Goal: Task Accomplishment & Management: Use online tool/utility

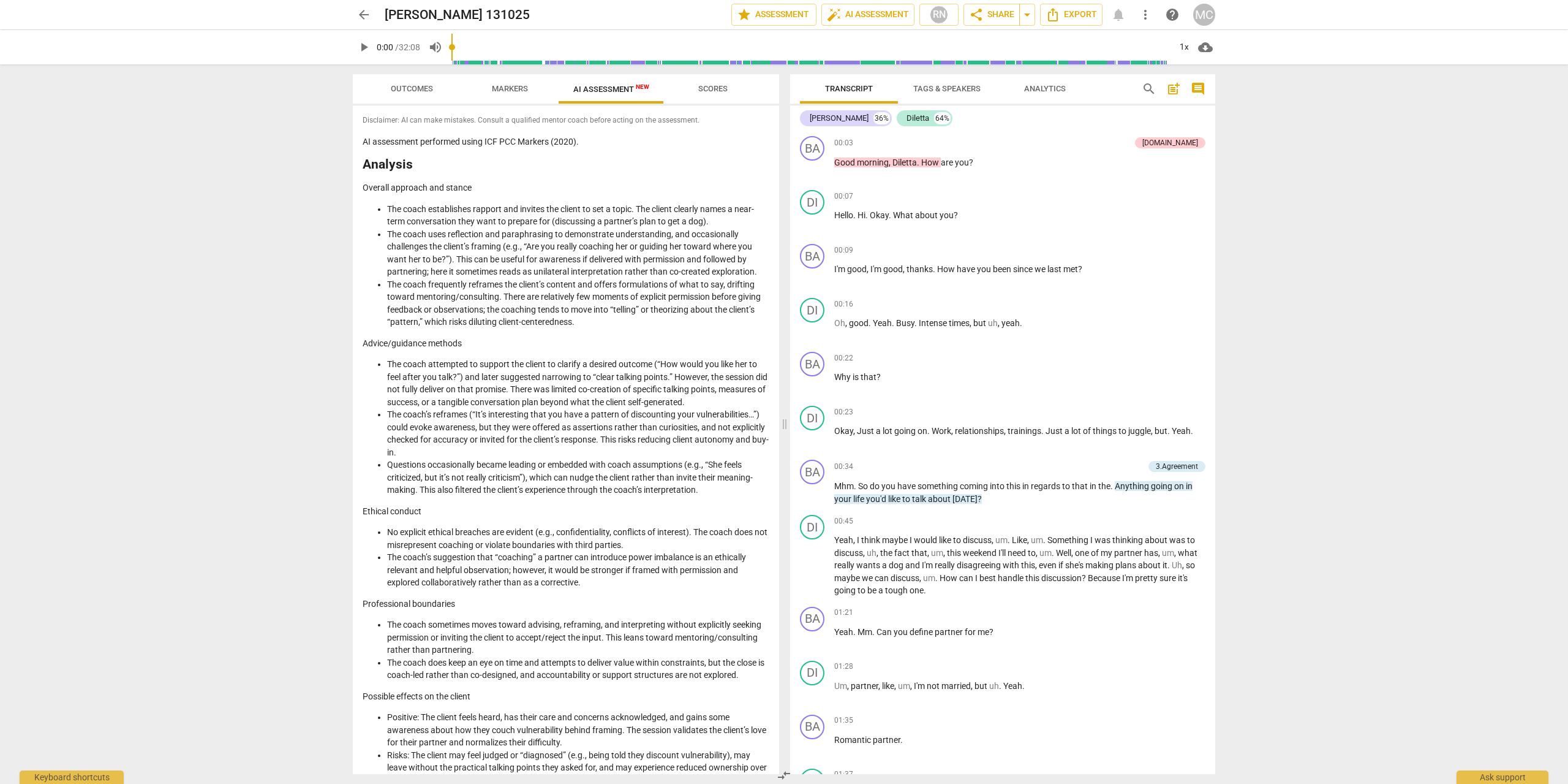
click at [358, 5] on link "arrow_back" at bounding box center [364, 15] width 22 height 22
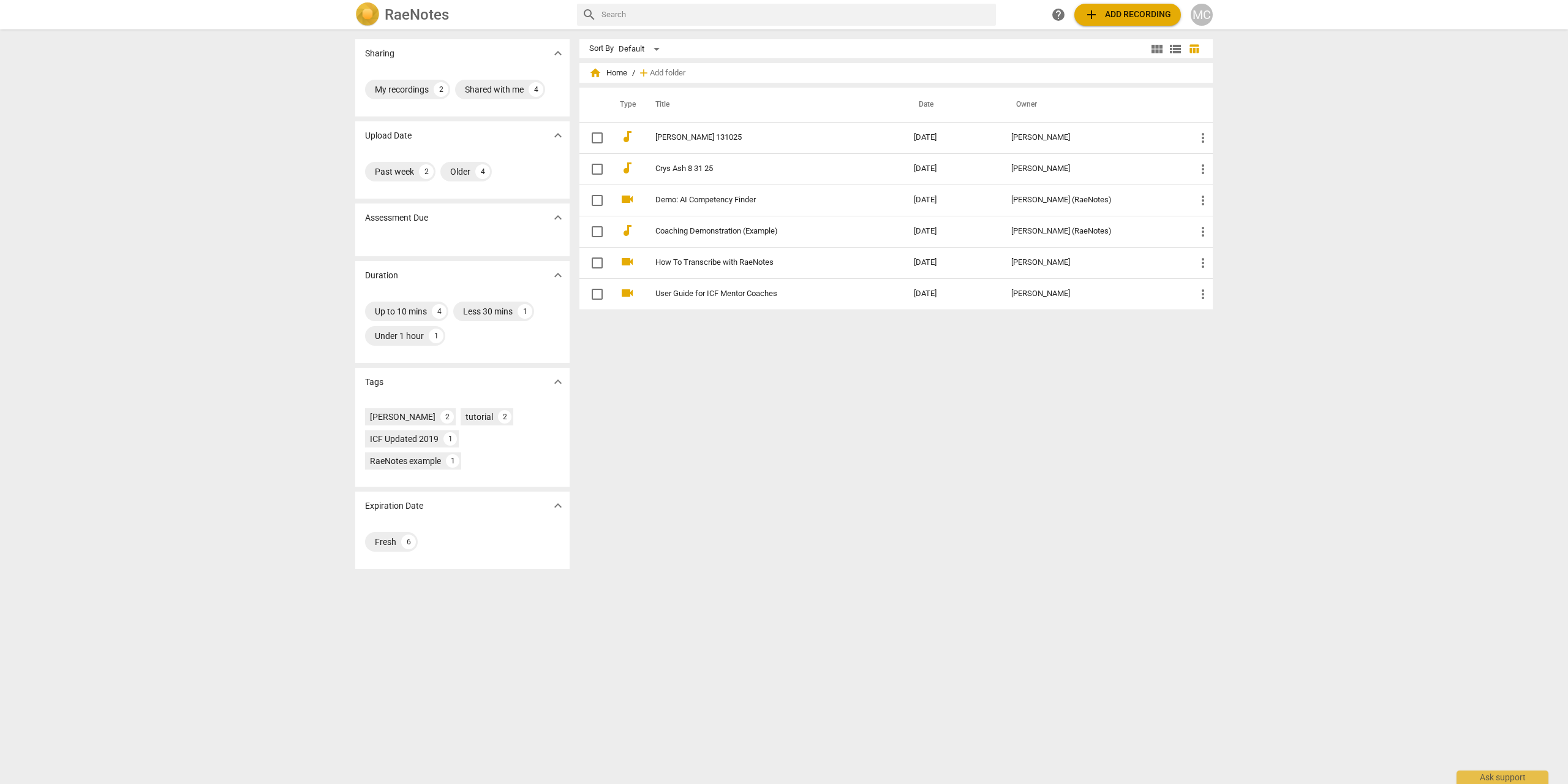
drag, startPoint x: 693, startPoint y: 170, endPoint x: 1150, endPoint y: 11, distance: 483.9
click at [1150, 11] on span "add Add recording" at bounding box center [1127, 15] width 87 height 15
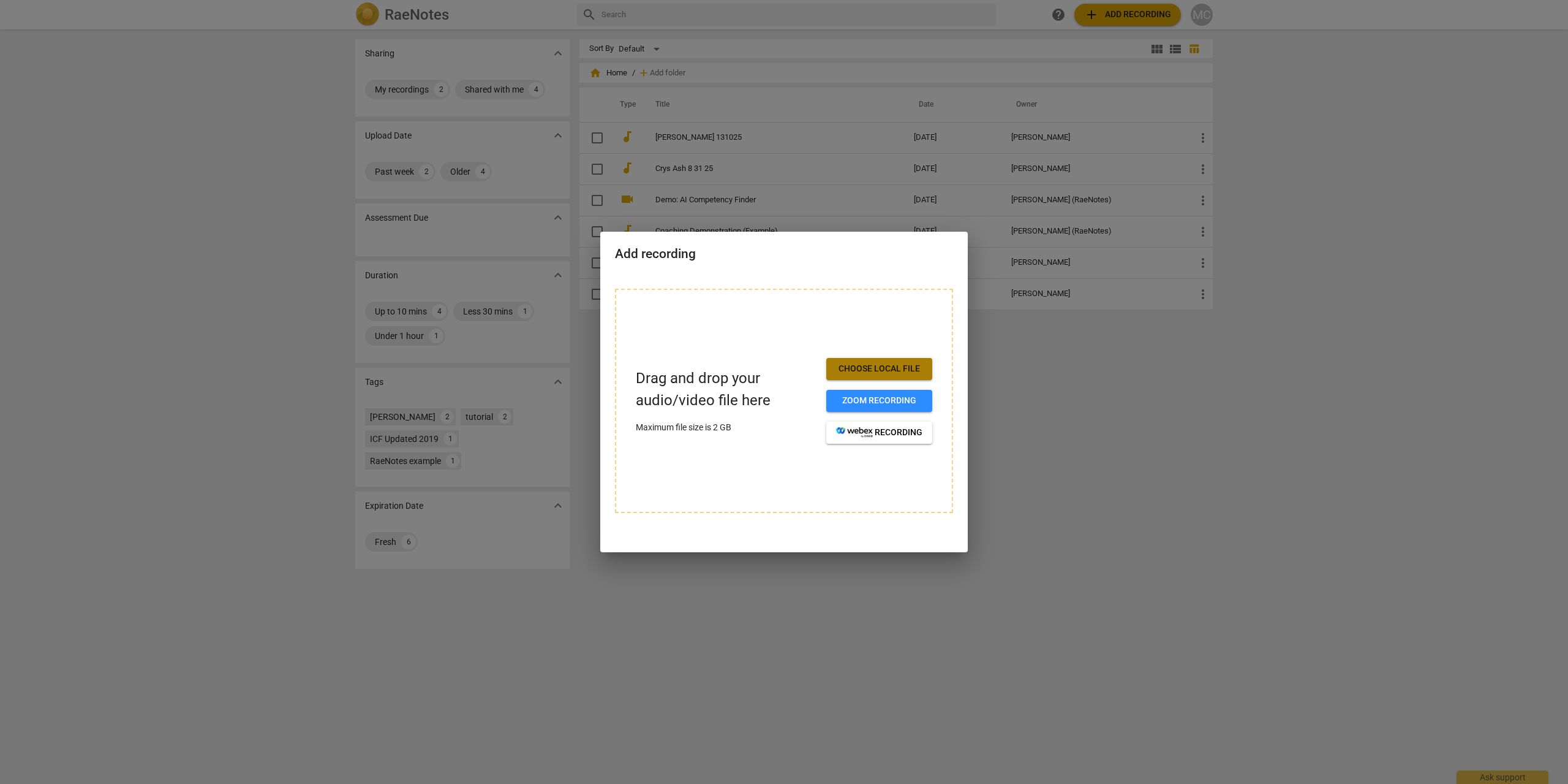
click at [879, 367] on span "Choose local file" at bounding box center [878, 368] width 86 height 12
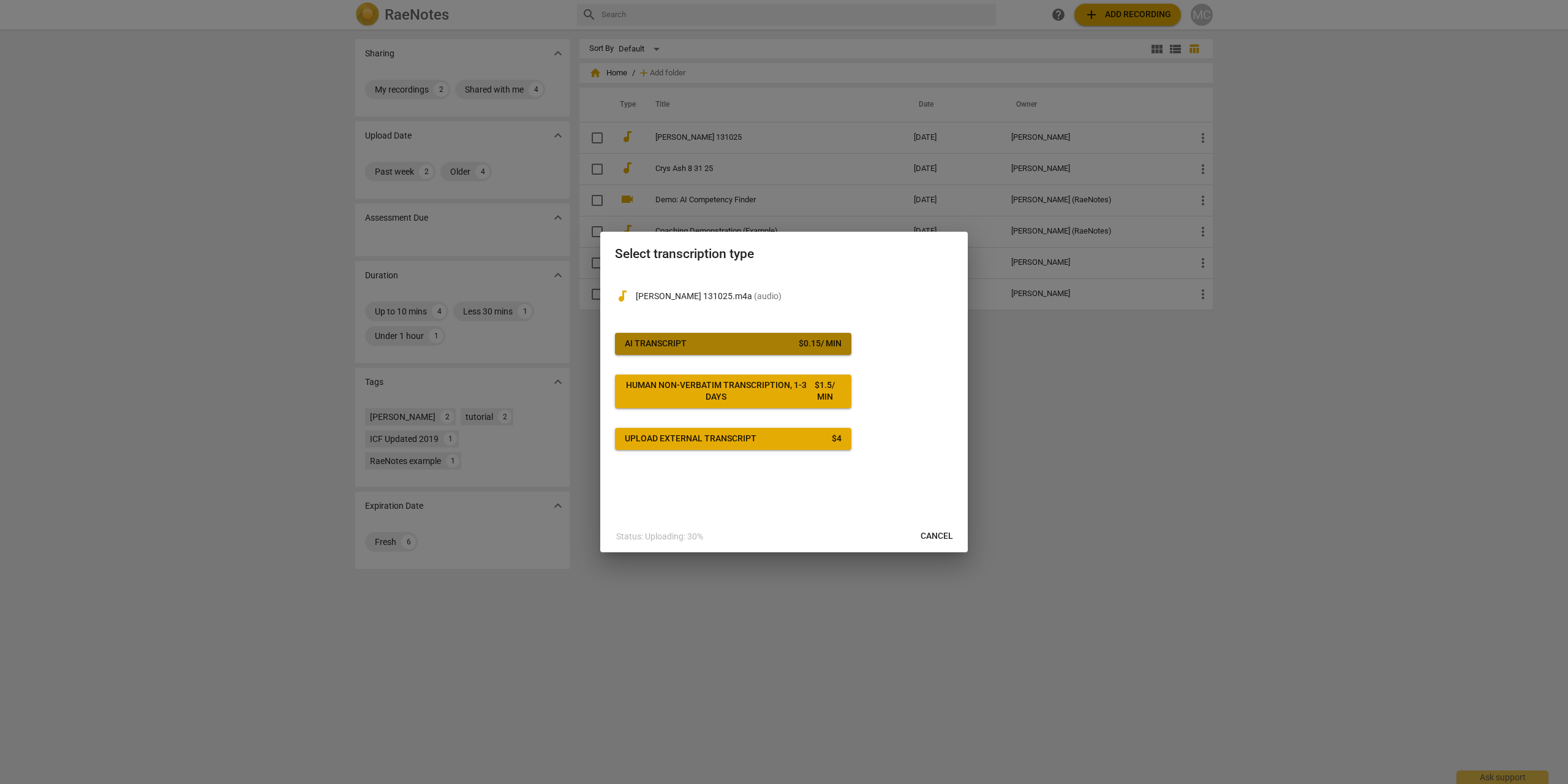
click at [786, 342] on span "AI Transcript $ 0.15 / min" at bounding box center [732, 343] width 217 height 12
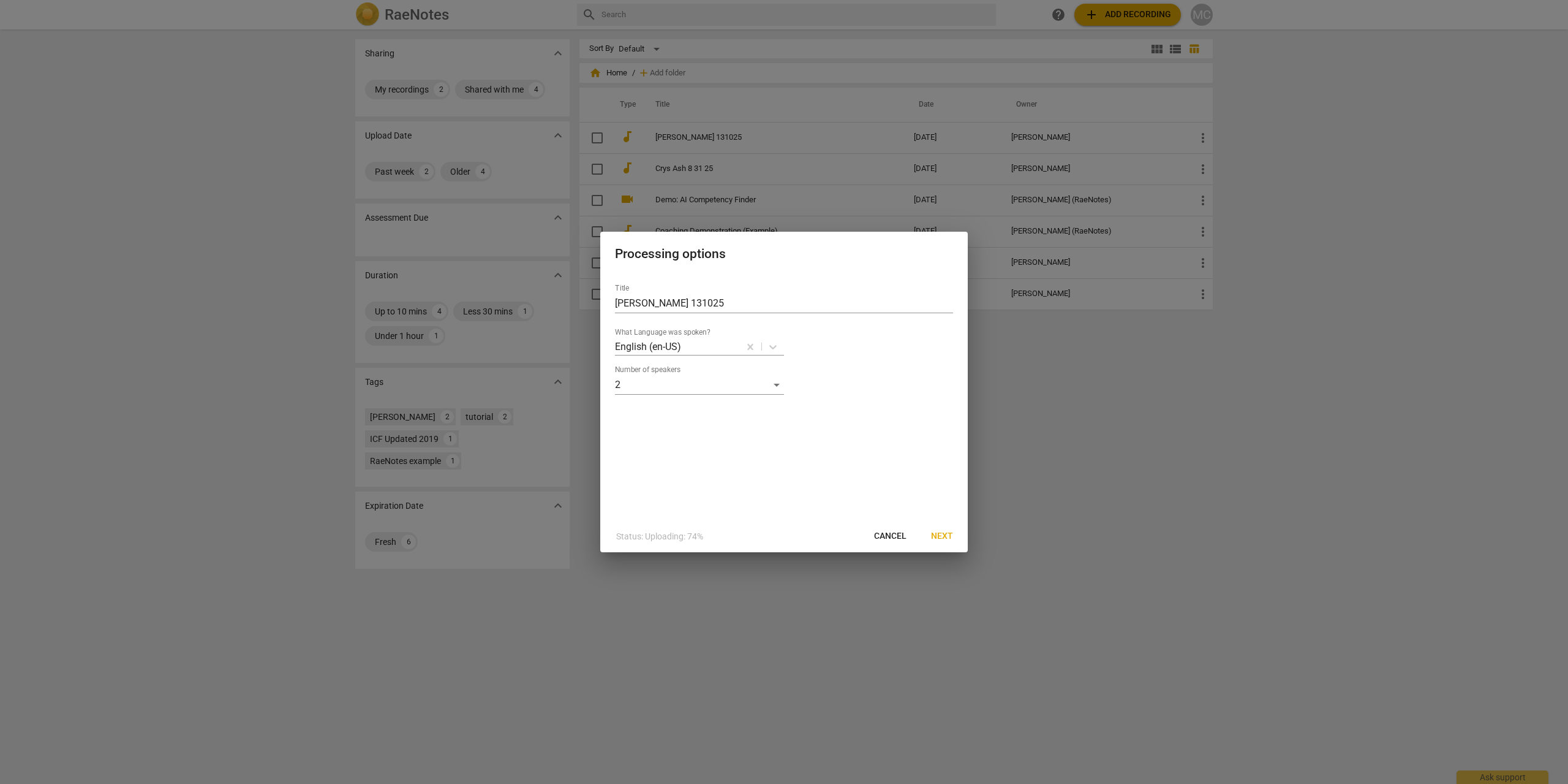
click at [953, 537] on span "Next" at bounding box center [942, 536] width 22 height 12
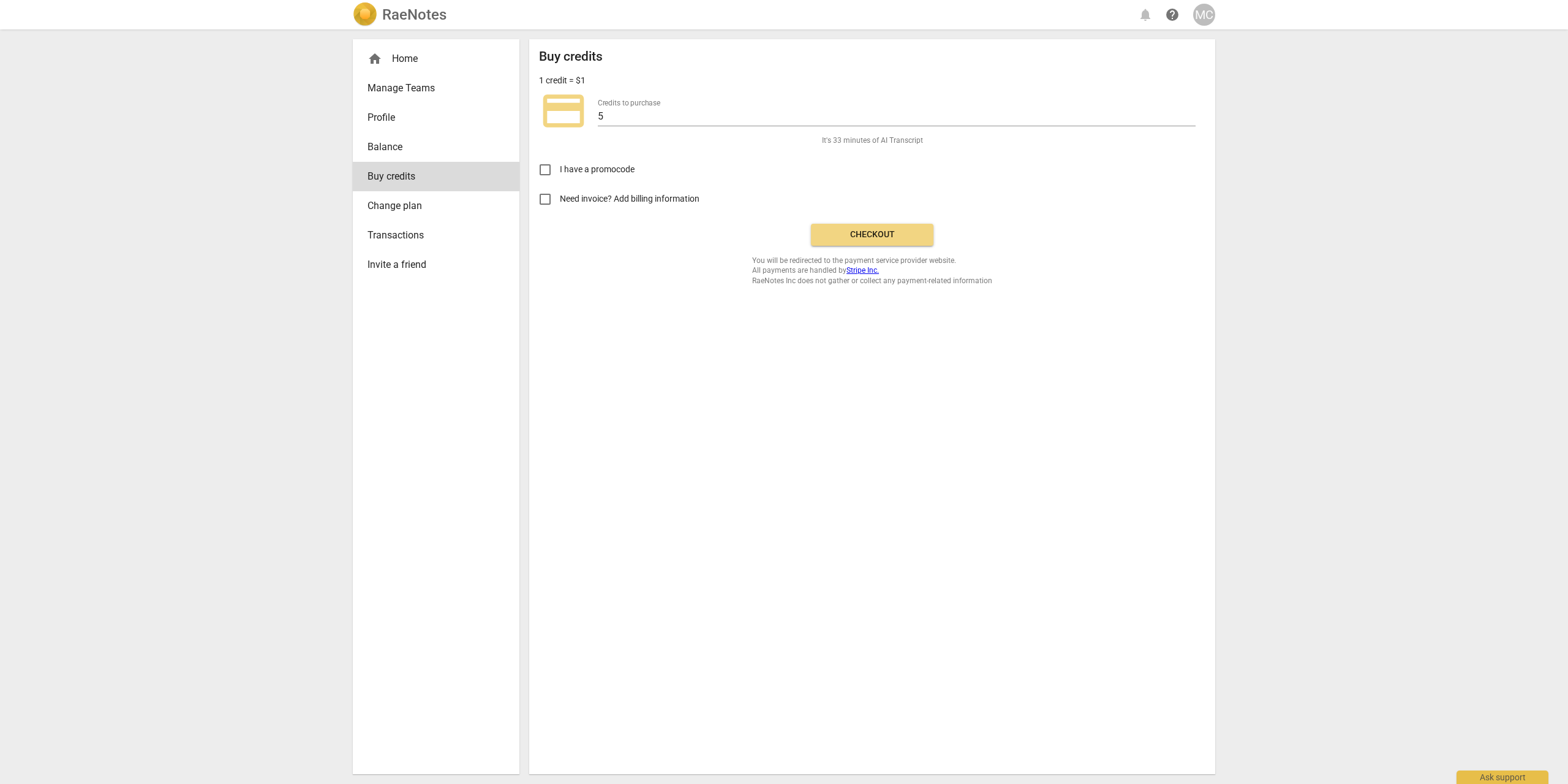
click at [871, 234] on span "Checkout" at bounding box center [872, 234] width 103 height 12
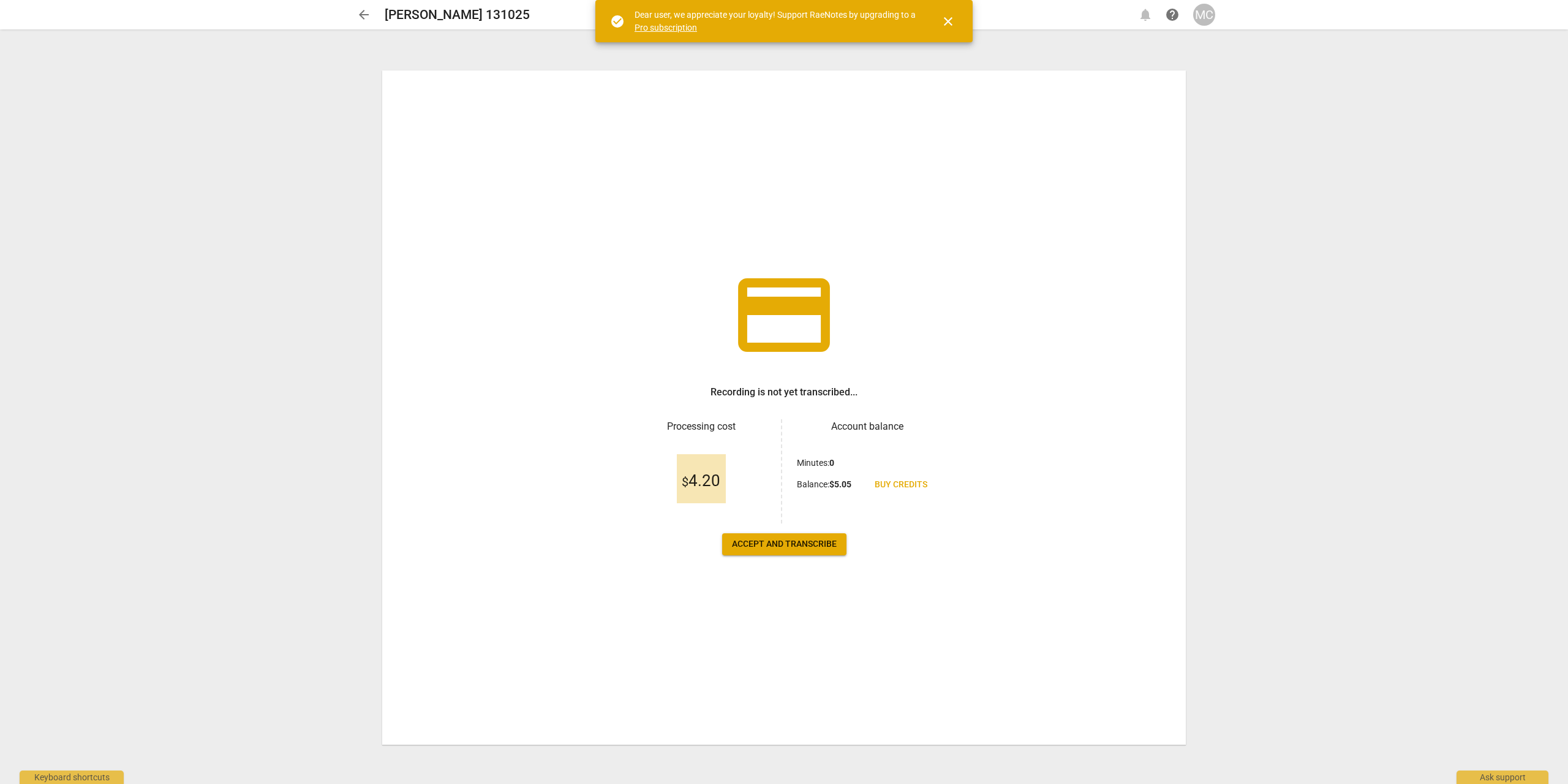
click at [813, 552] on button "Accept and transcribe" at bounding box center [784, 544] width 125 height 22
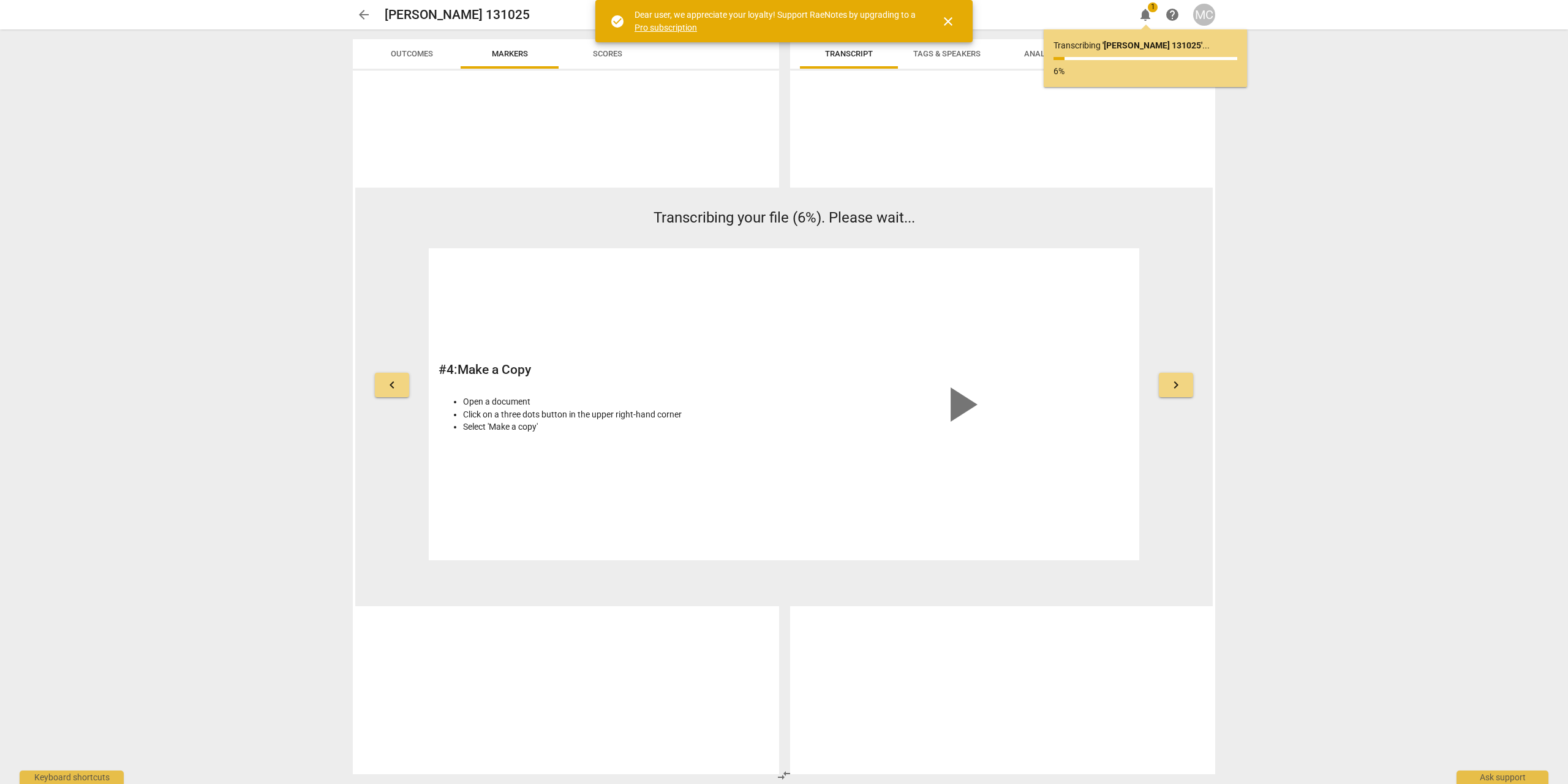
click at [948, 20] on span "close" at bounding box center [948, 21] width 15 height 15
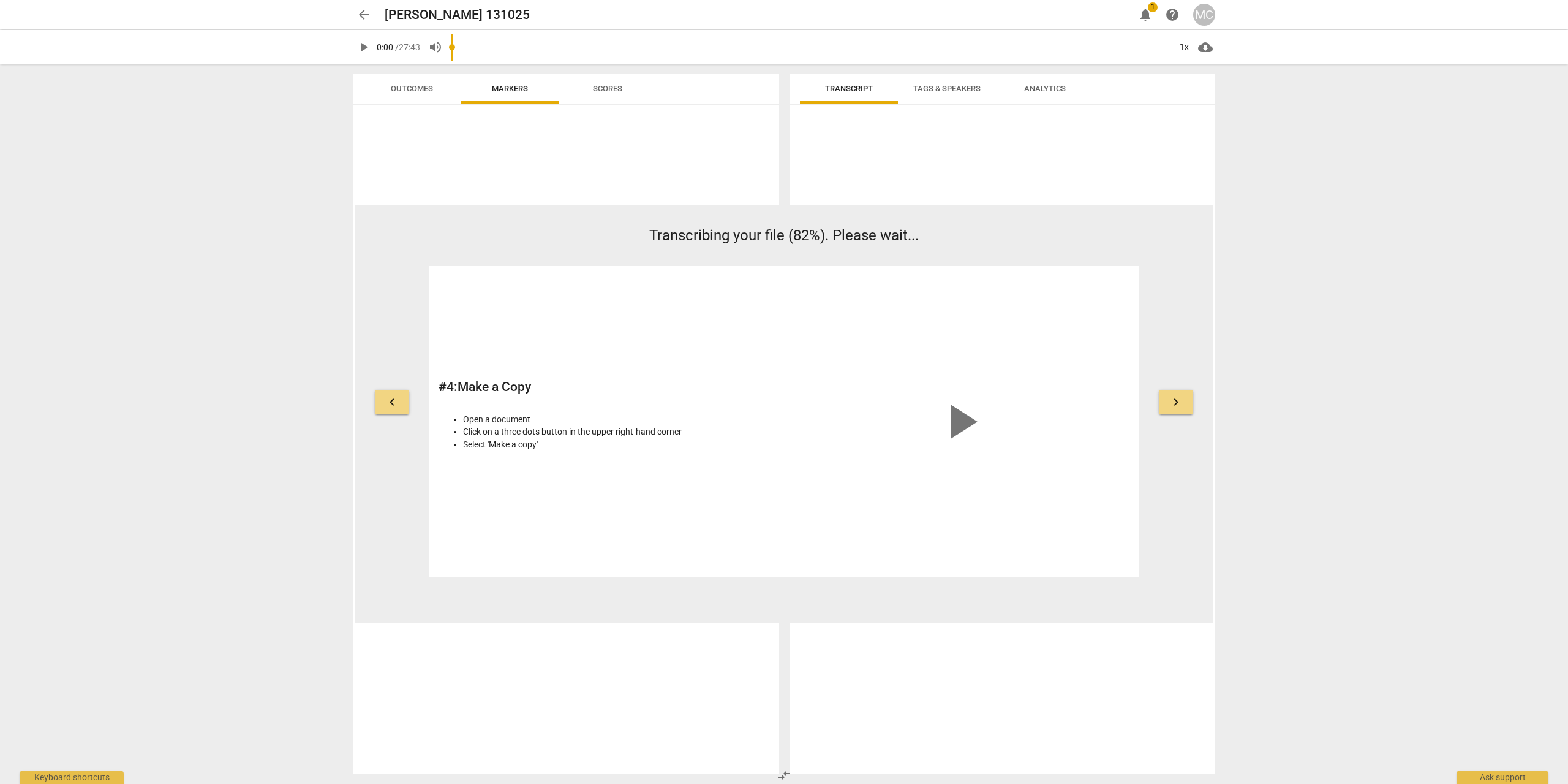
click at [366, 10] on span "arrow_back" at bounding box center [363, 15] width 15 height 15
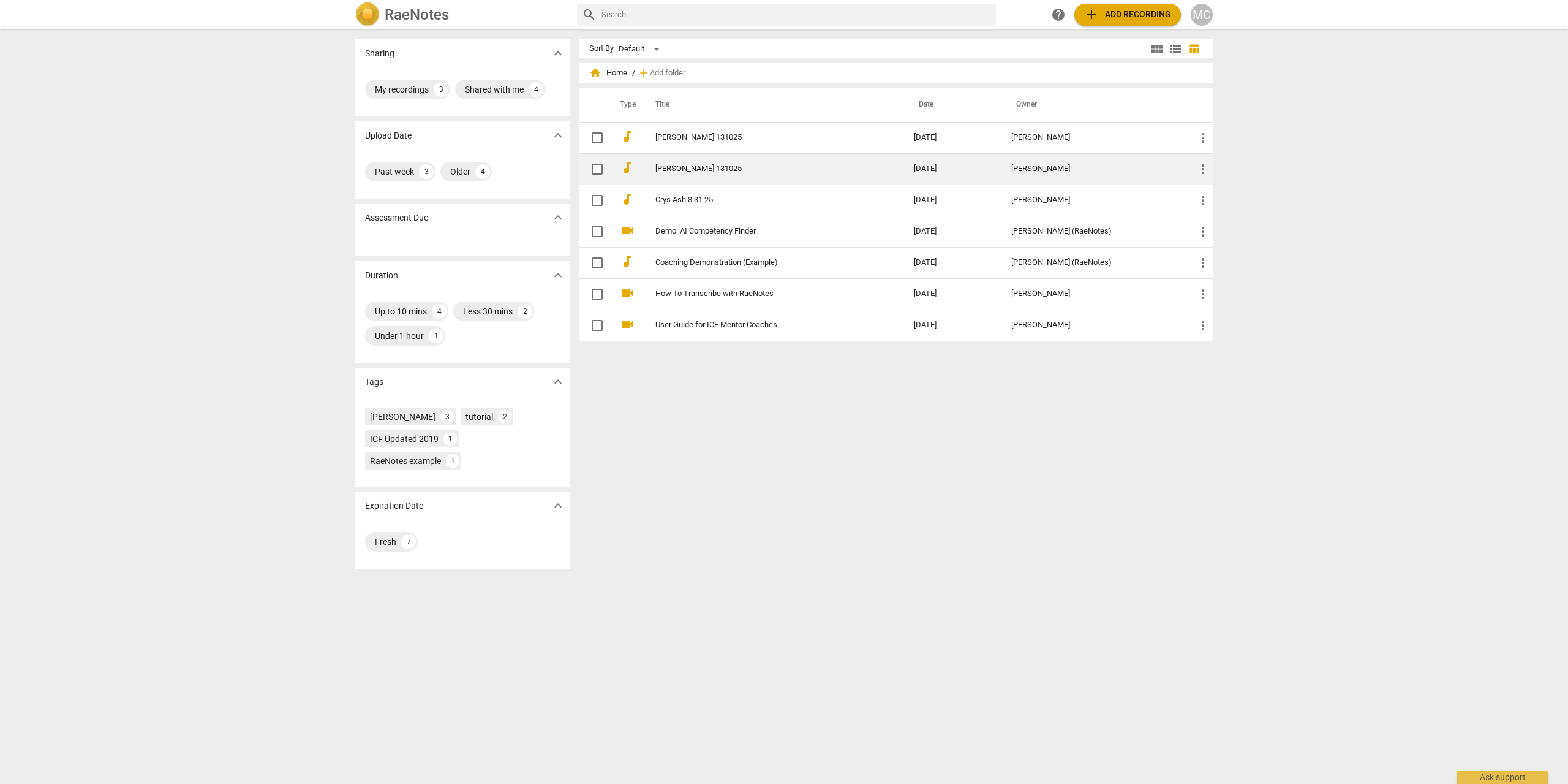
click at [782, 168] on link "[PERSON_NAME] 131025" at bounding box center [762, 169] width 215 height 9
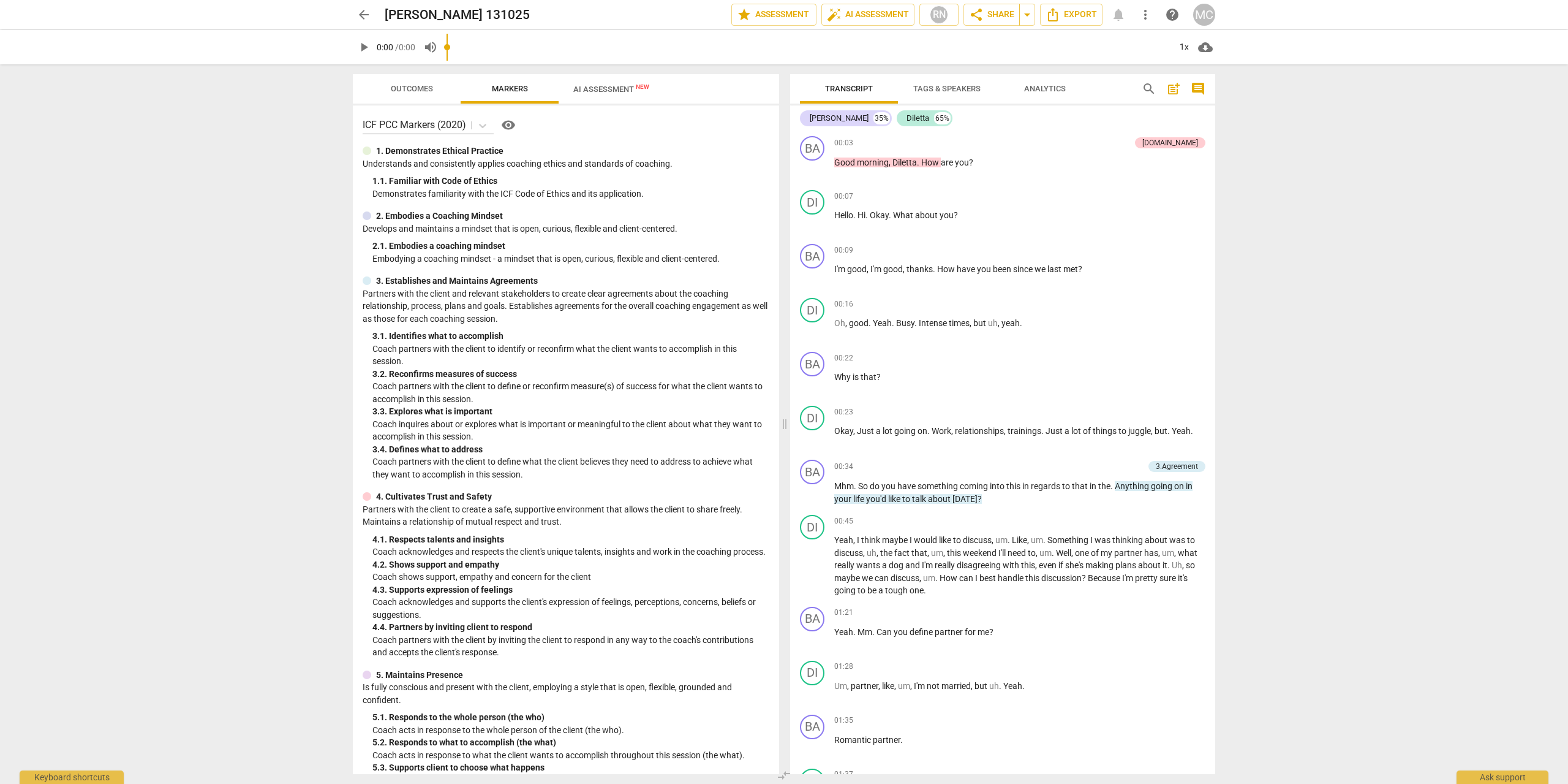
click at [592, 52] on input "range" at bounding box center [808, 47] width 723 height 39
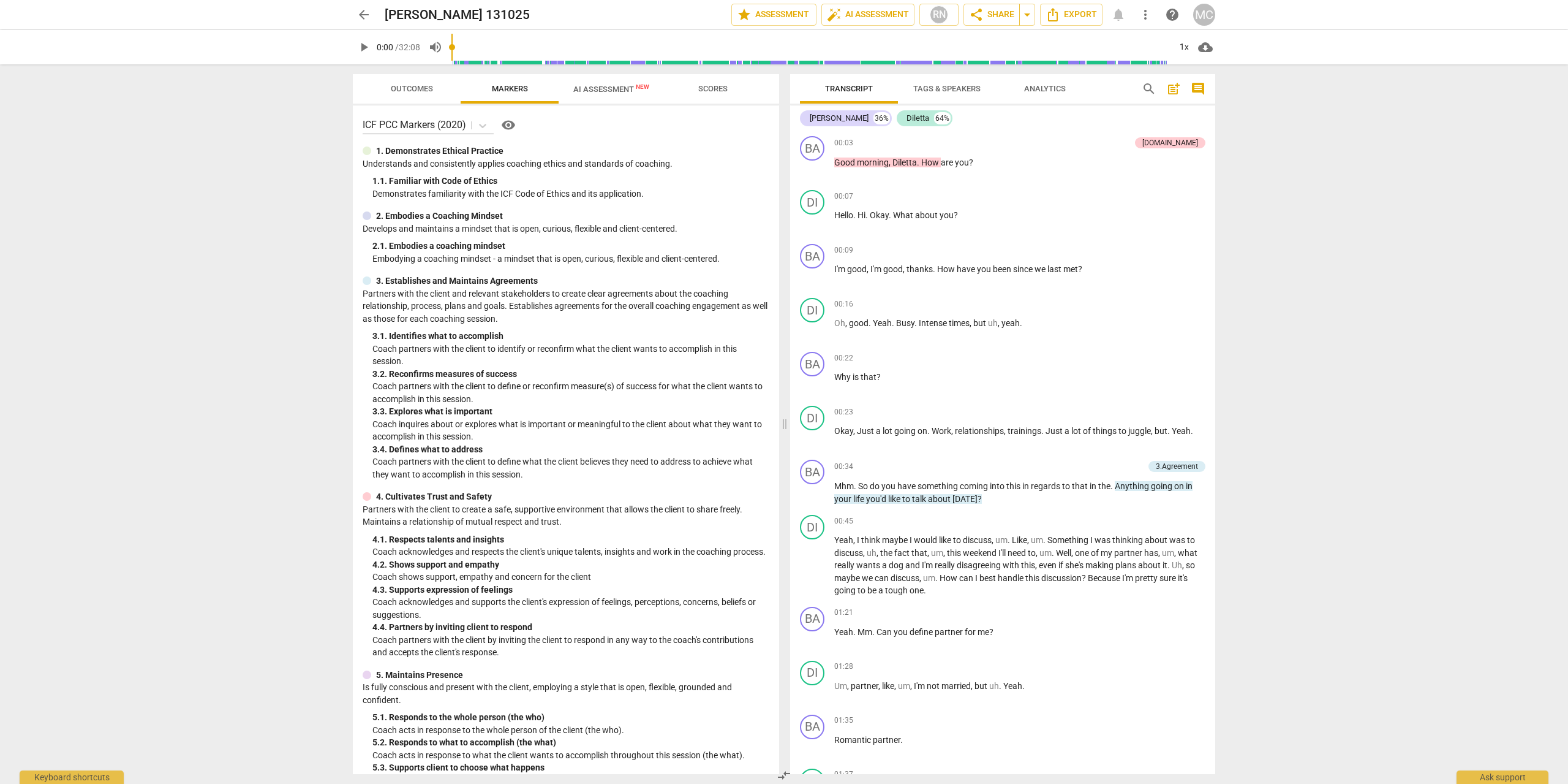
click at [604, 92] on span "AI Assessment New" at bounding box center [612, 89] width 76 height 9
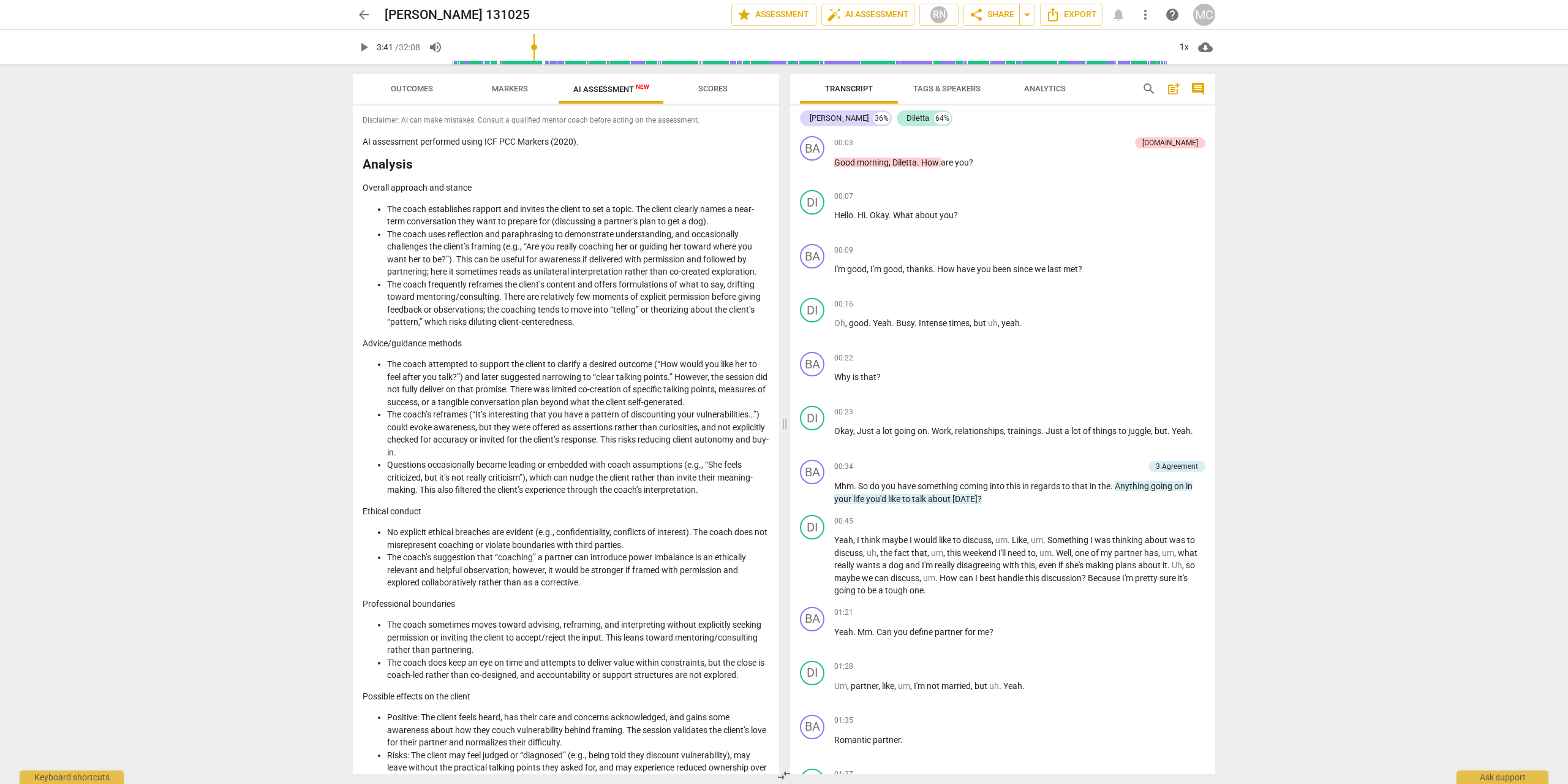
scroll to position [1118, 0]
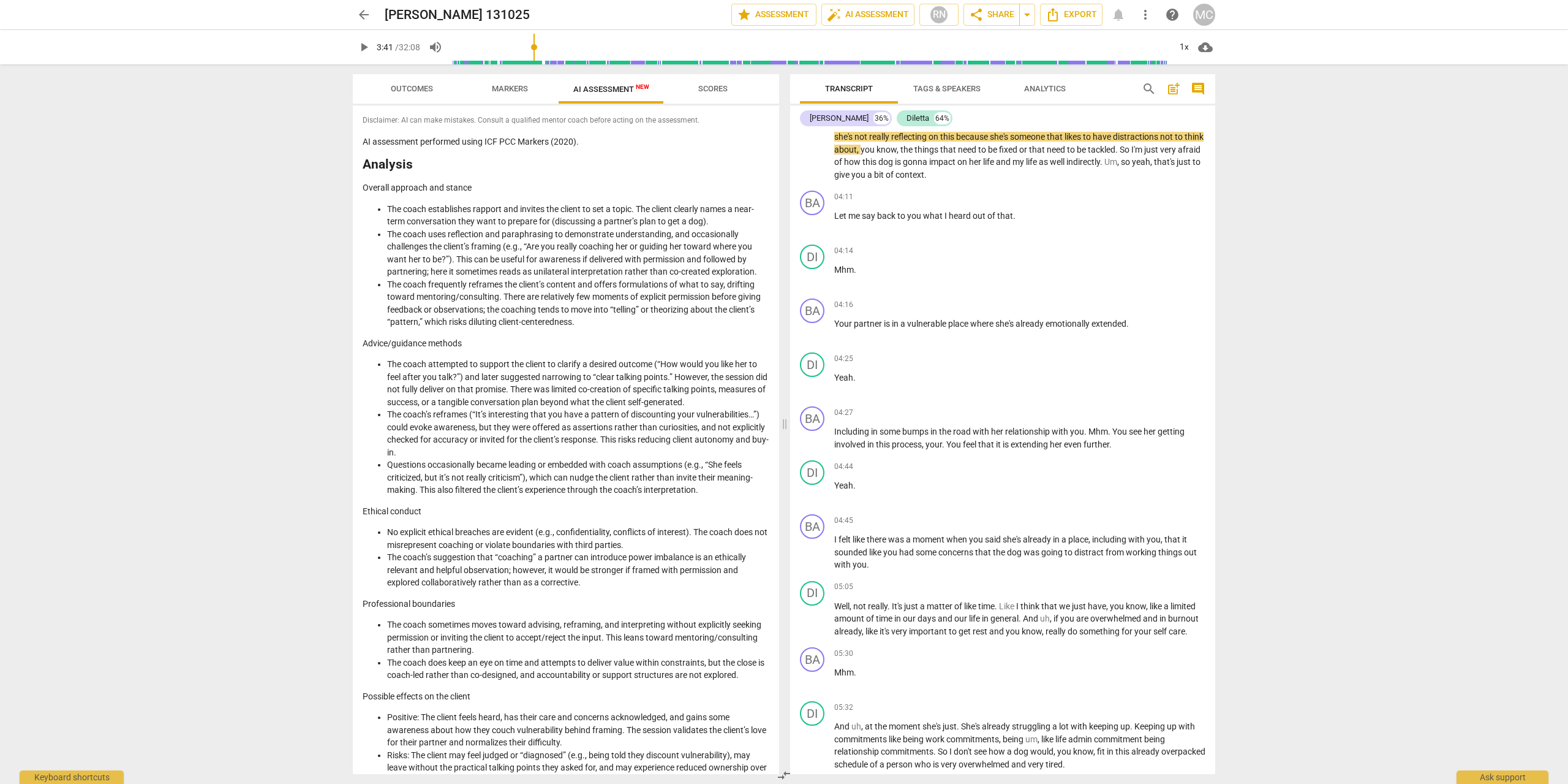
drag, startPoint x: 470, startPoint y: 50, endPoint x: 536, endPoint y: 52, distance: 66.0
click at [536, 52] on input "range" at bounding box center [810, 47] width 718 height 39
drag, startPoint x: 493, startPoint y: 48, endPoint x: 451, endPoint y: 51, distance: 42.1
type input "0"
click at [452, 51] on input "range" at bounding box center [810, 47] width 718 height 39
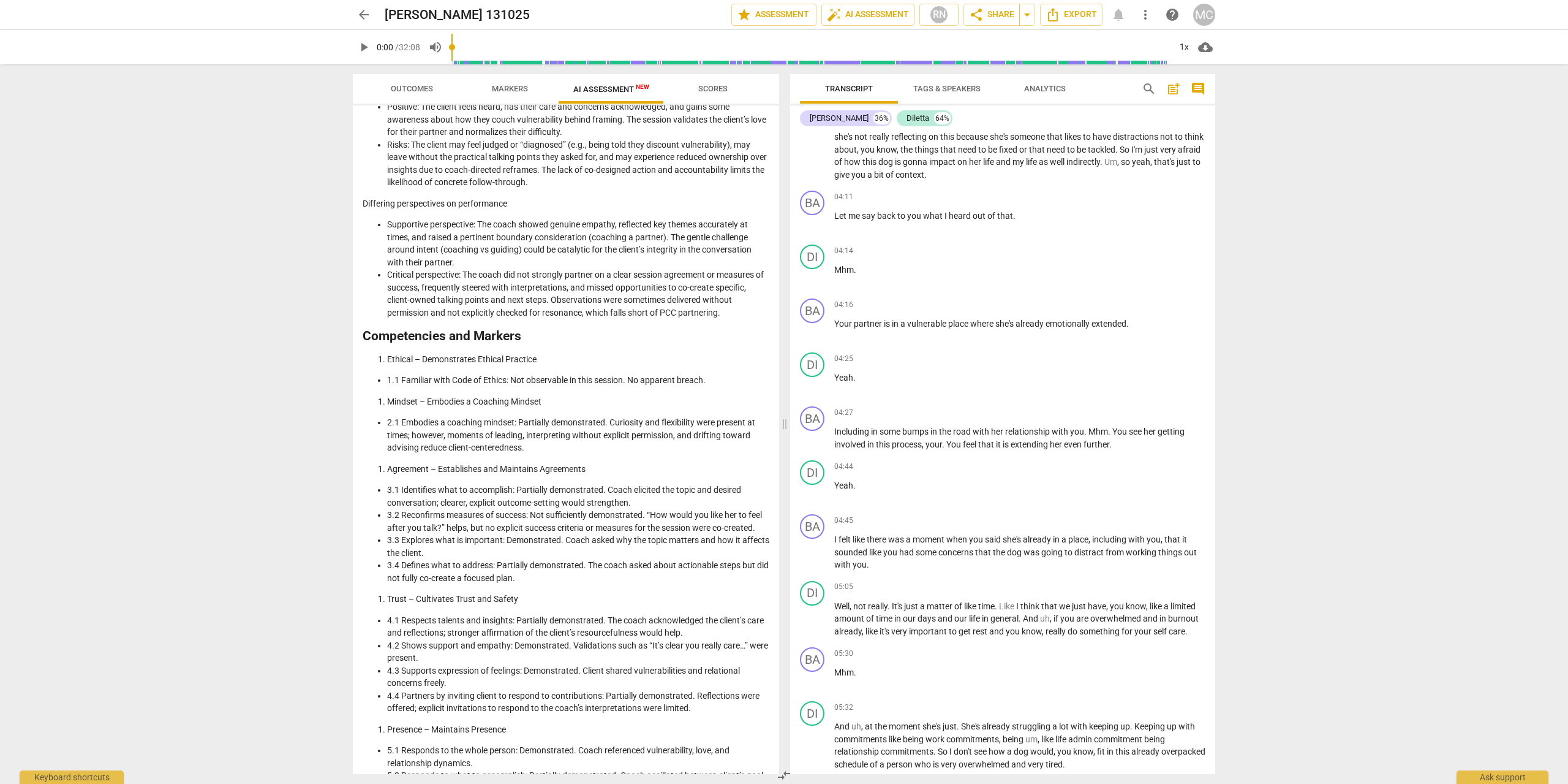
scroll to position [611, 0]
click at [357, 12] on span "arrow_back" at bounding box center [363, 15] width 15 height 15
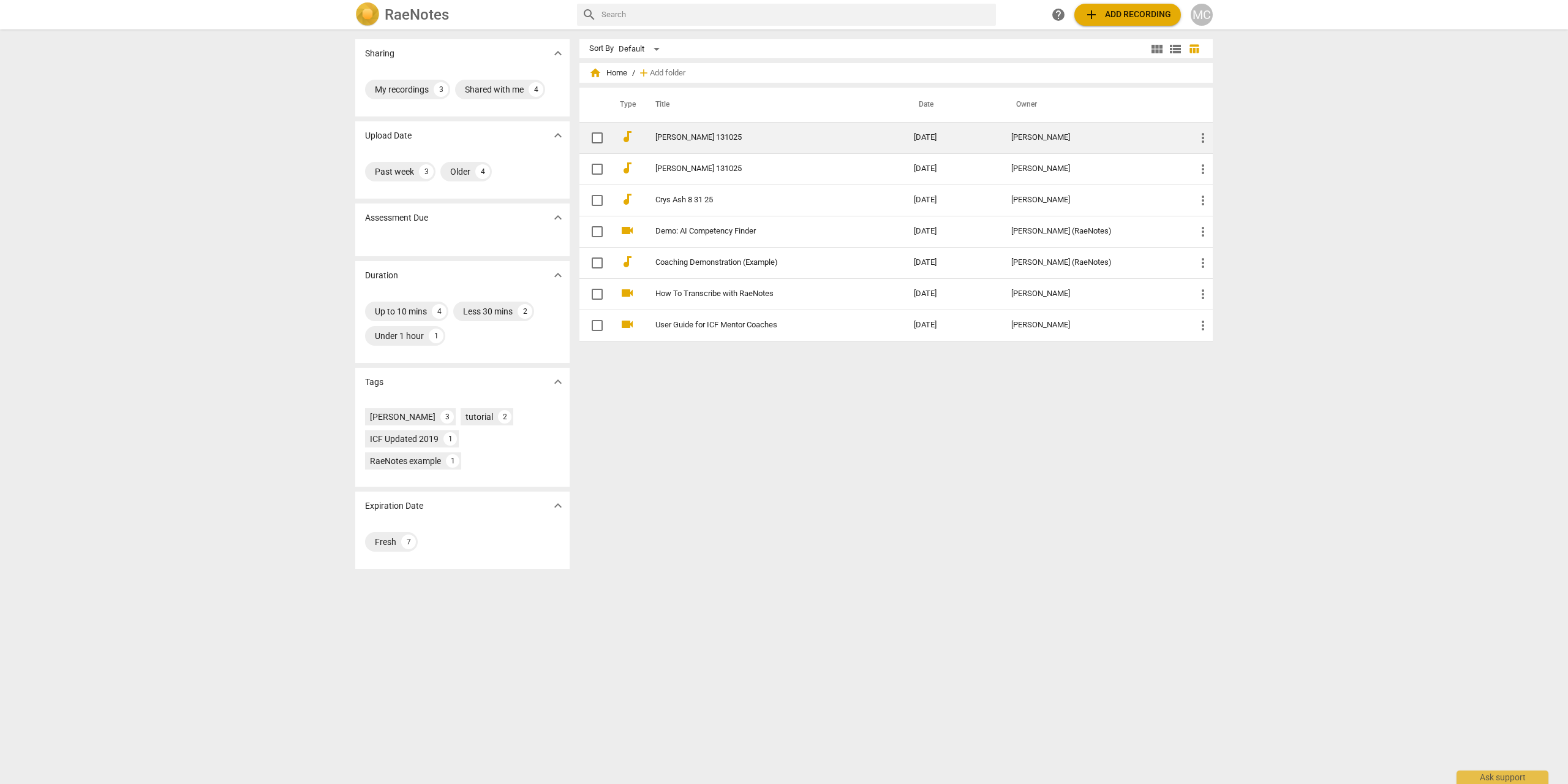
click at [716, 140] on link "[PERSON_NAME] 131025" at bounding box center [762, 138] width 215 height 9
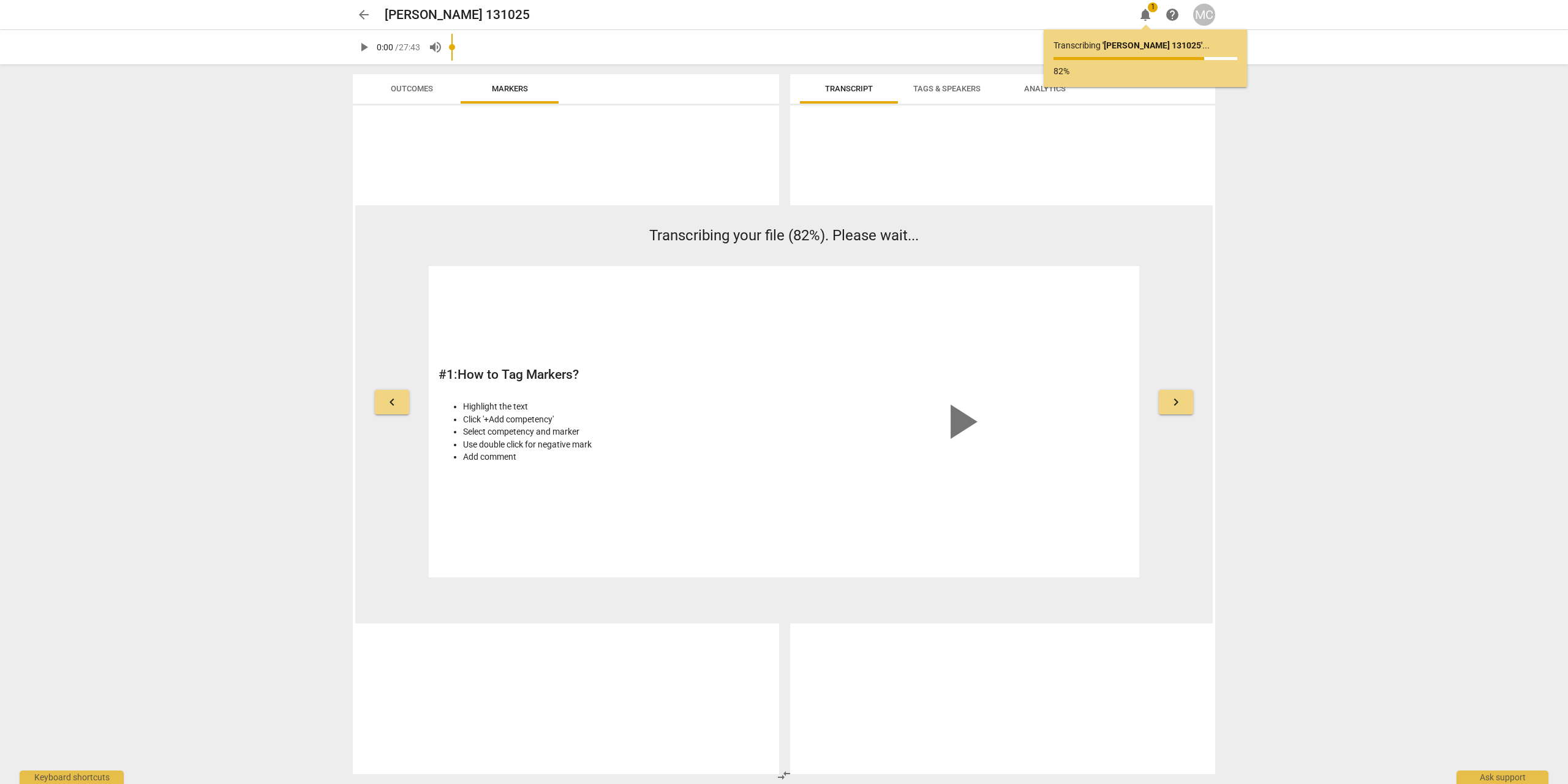
click at [355, 12] on span "arrow_back" at bounding box center [364, 15] width 22 height 15
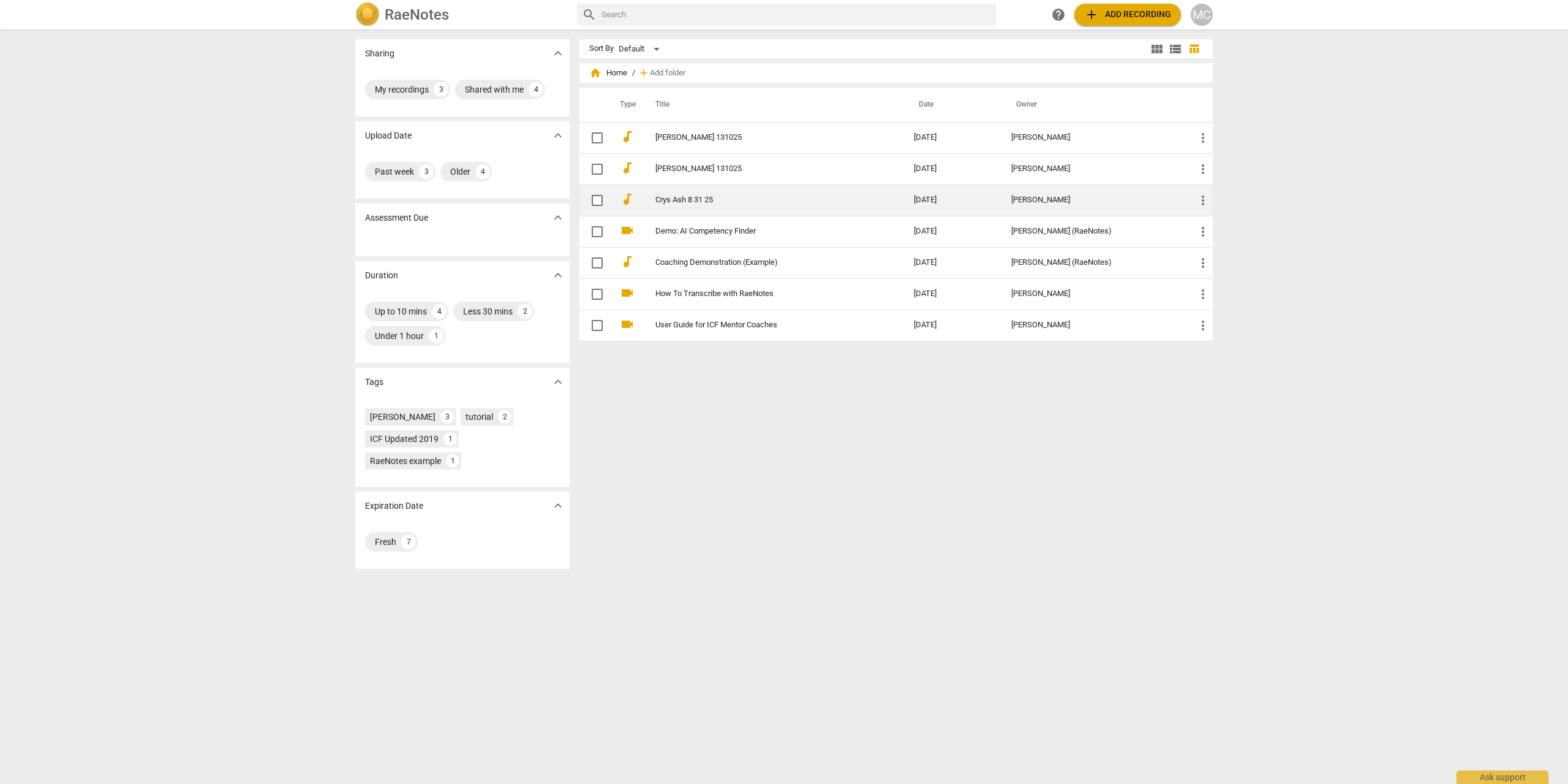
click at [679, 206] on td "Crys Ash 8 31 25" at bounding box center [771, 200] width 263 height 32
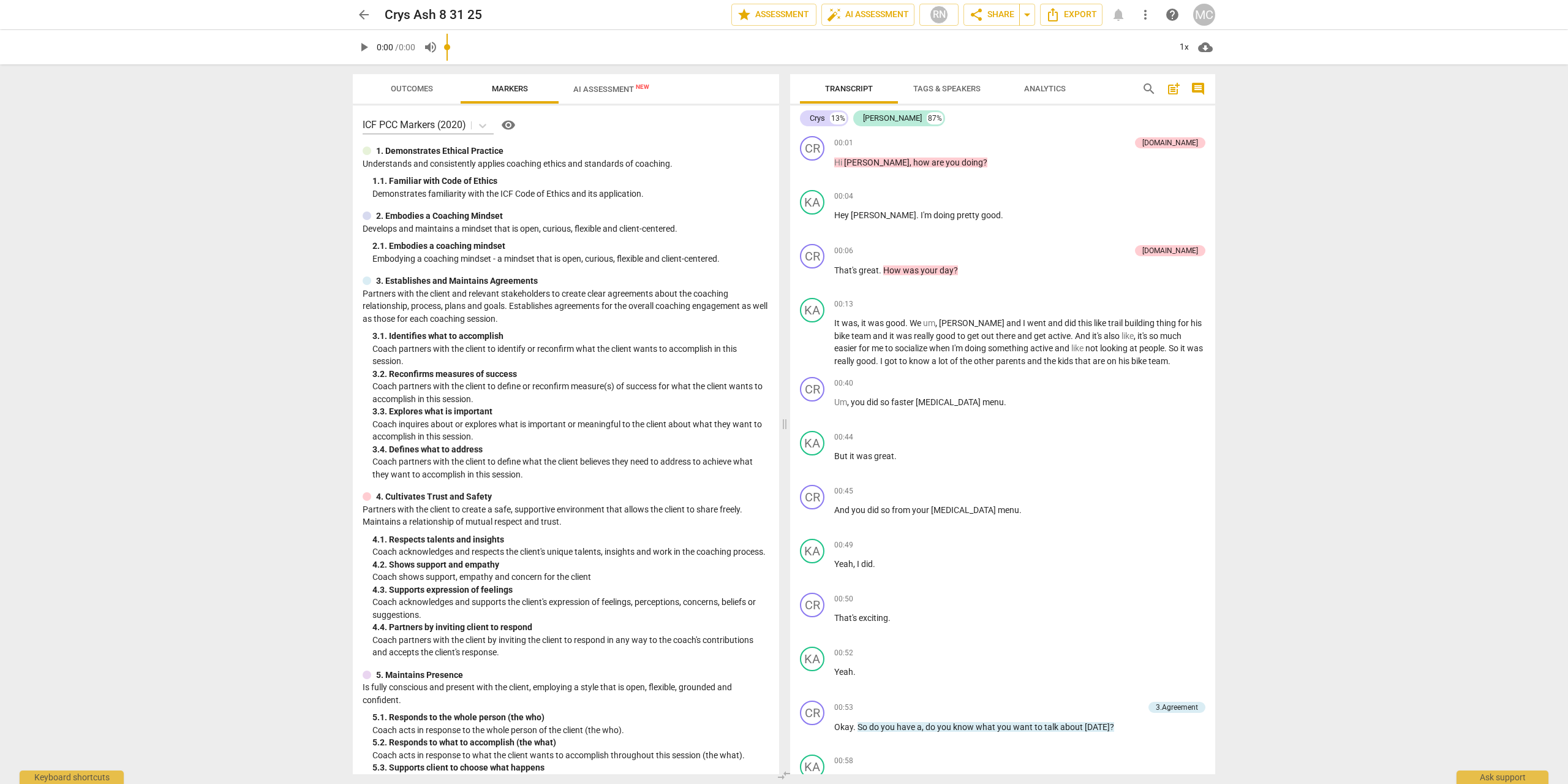
click at [589, 57] on input "range" at bounding box center [808, 47] width 723 height 39
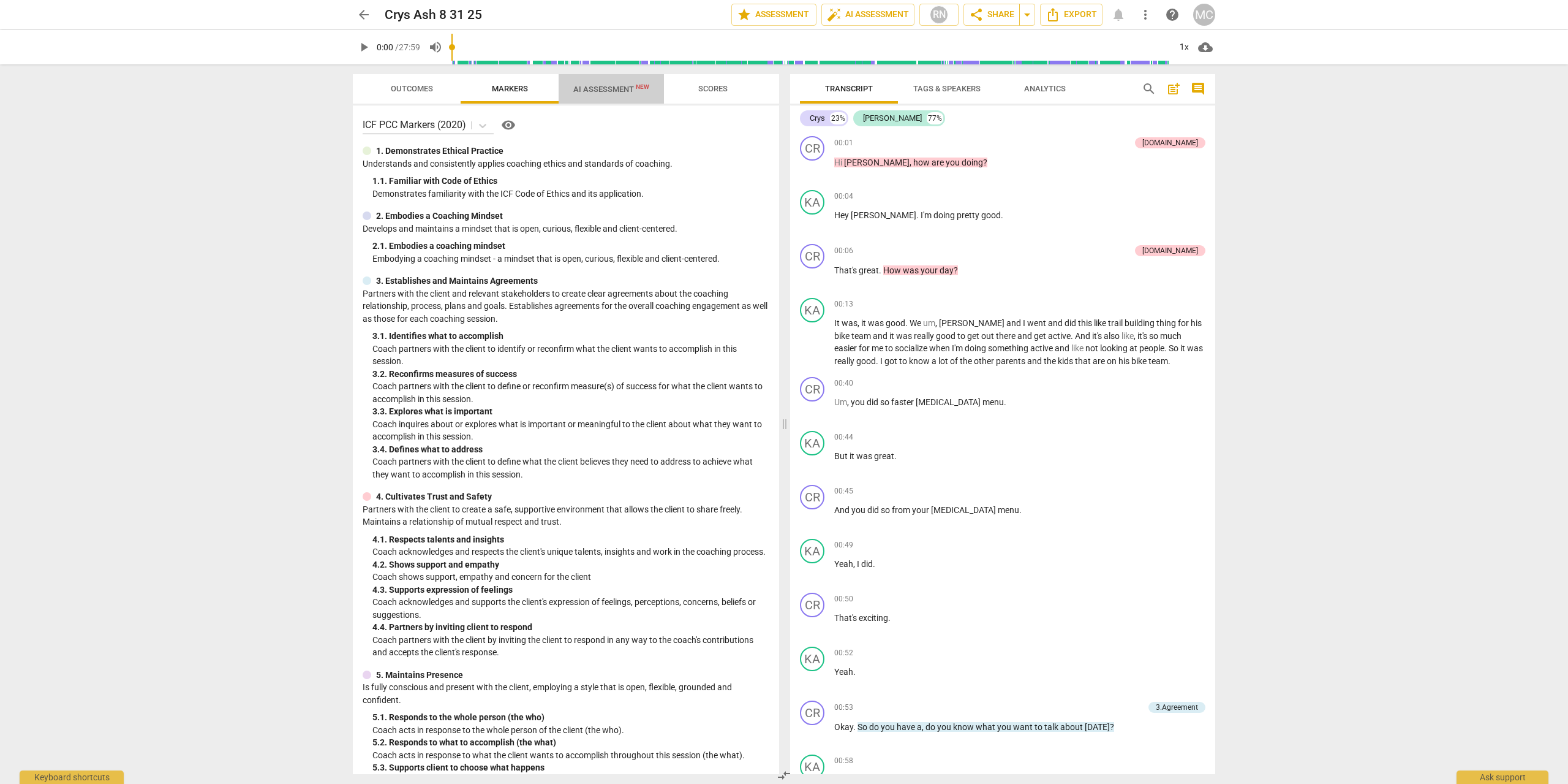
click at [608, 93] on span "AI Assessment New" at bounding box center [612, 89] width 76 height 9
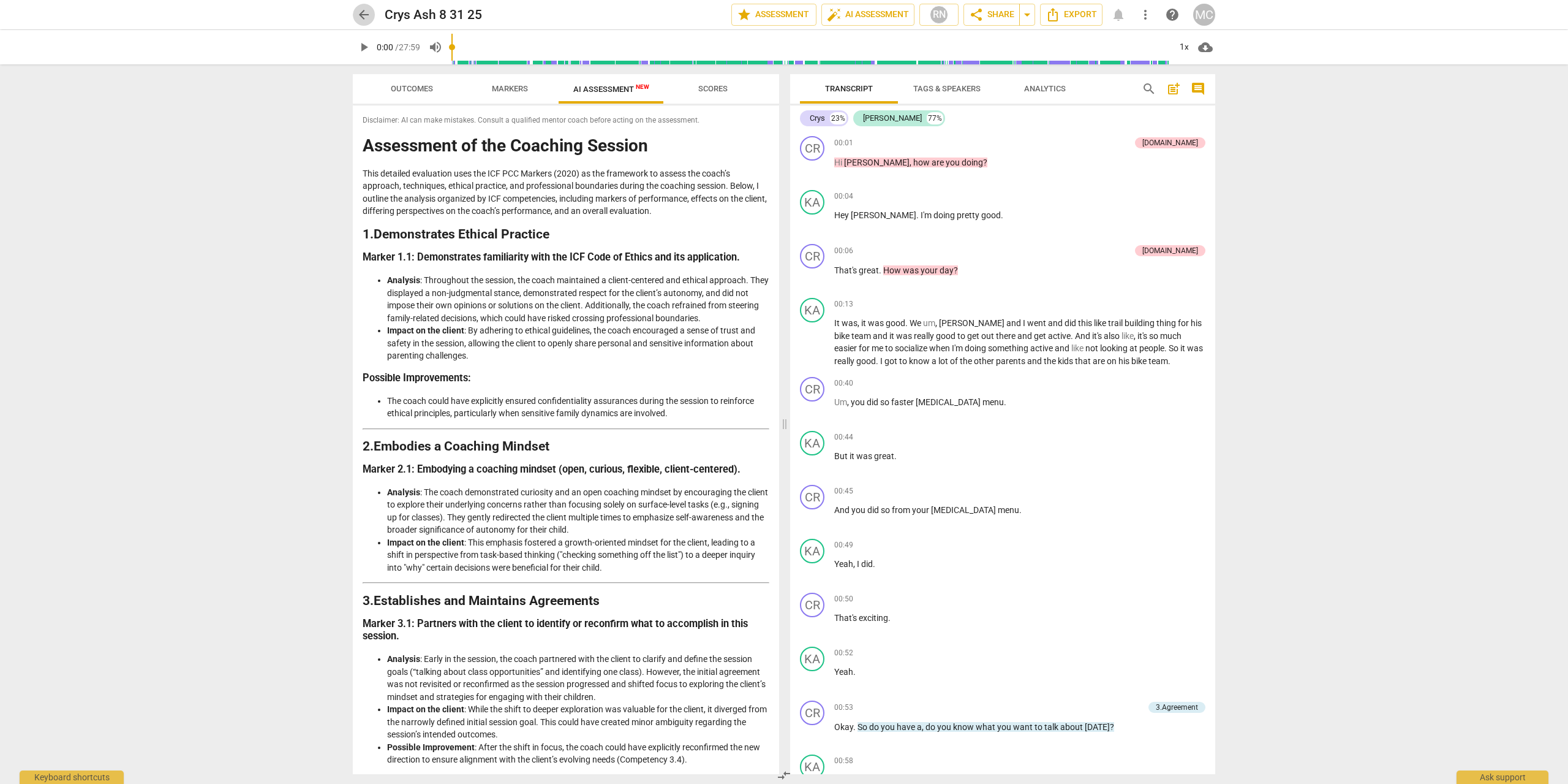
click at [357, 13] on span "arrow_back" at bounding box center [363, 15] width 15 height 15
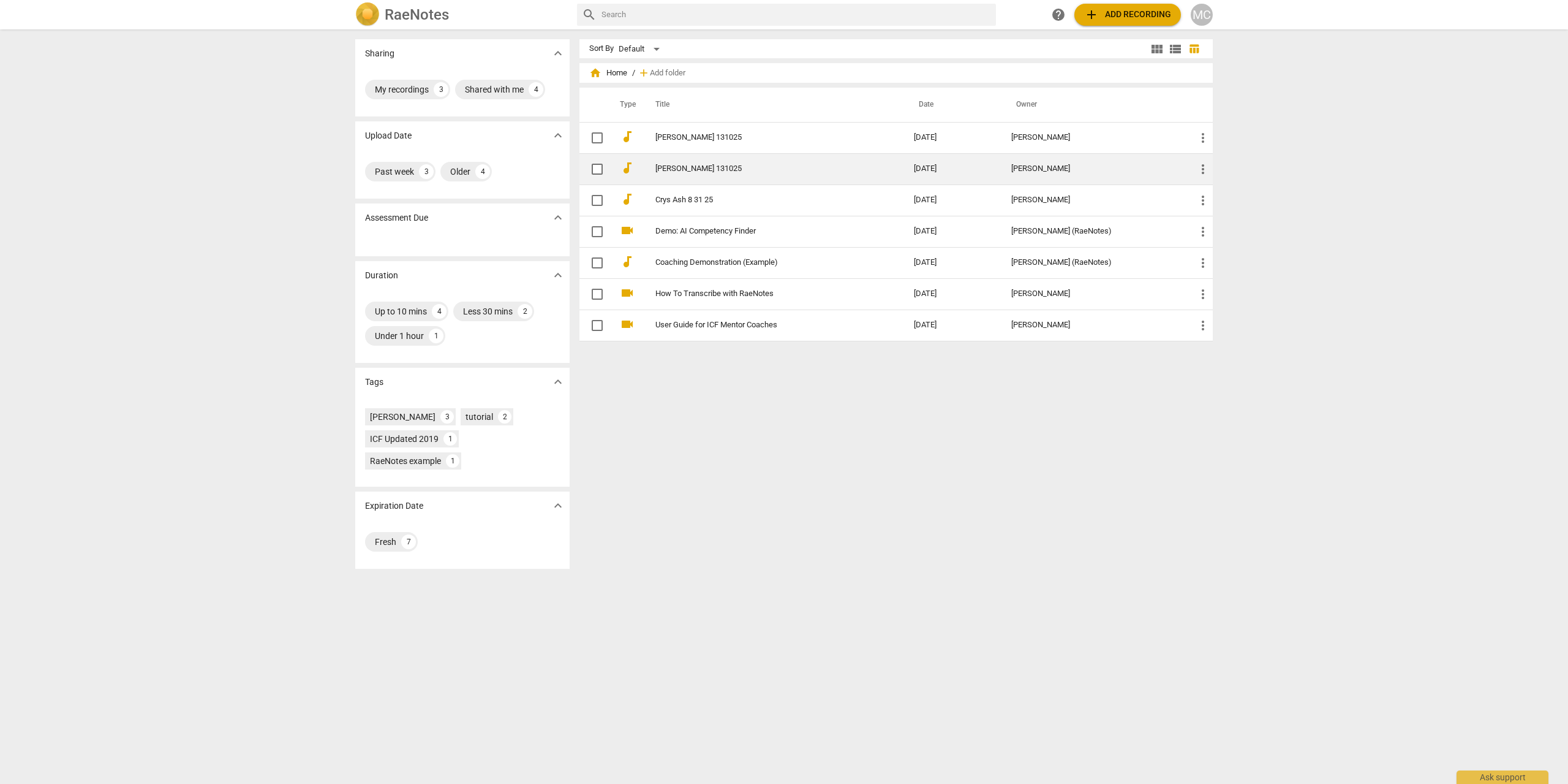
click at [655, 167] on link "[PERSON_NAME] 131025" at bounding box center [762, 169] width 215 height 9
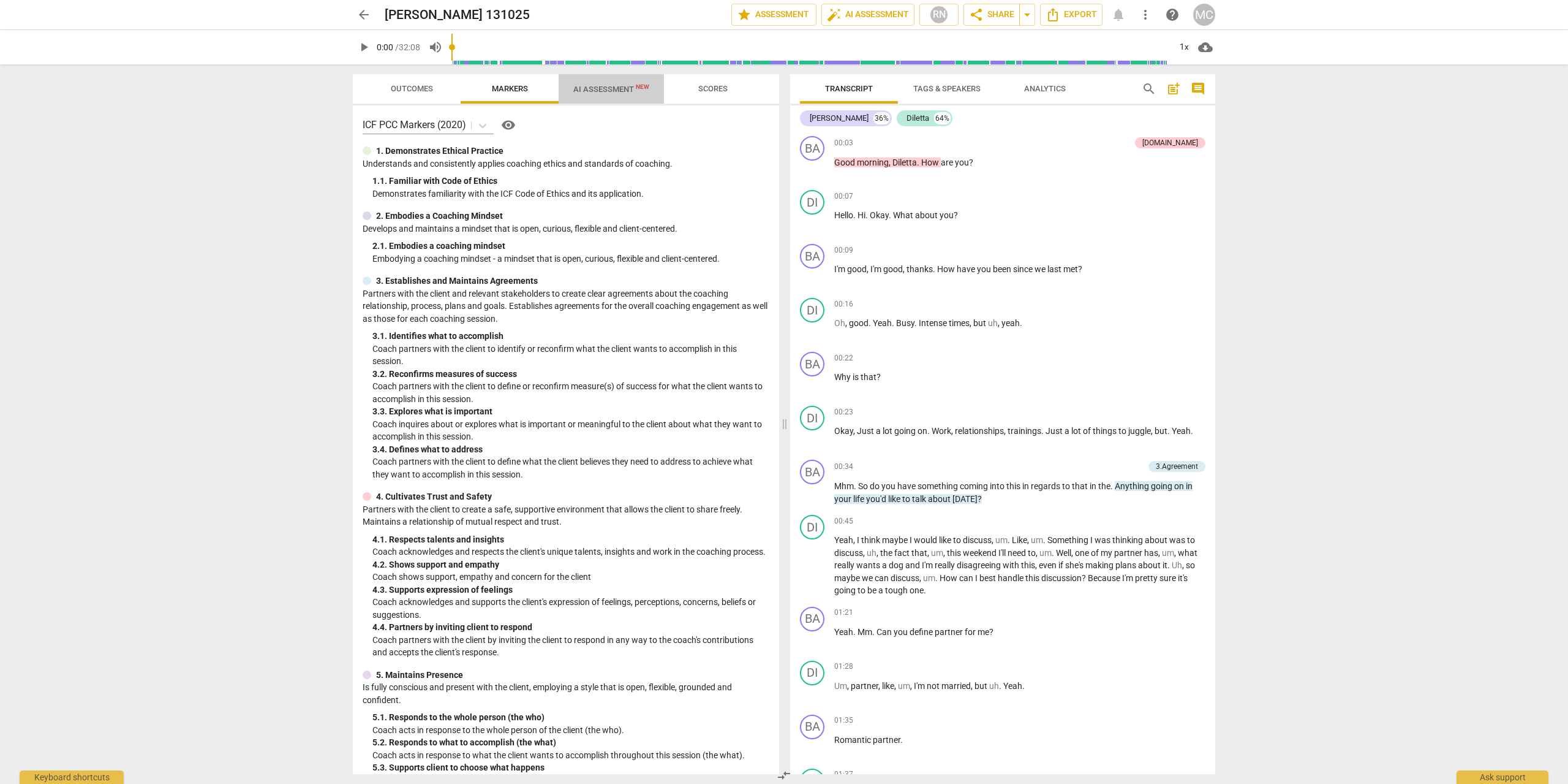
click at [583, 91] on span "AI Assessment New" at bounding box center [612, 89] width 76 height 9
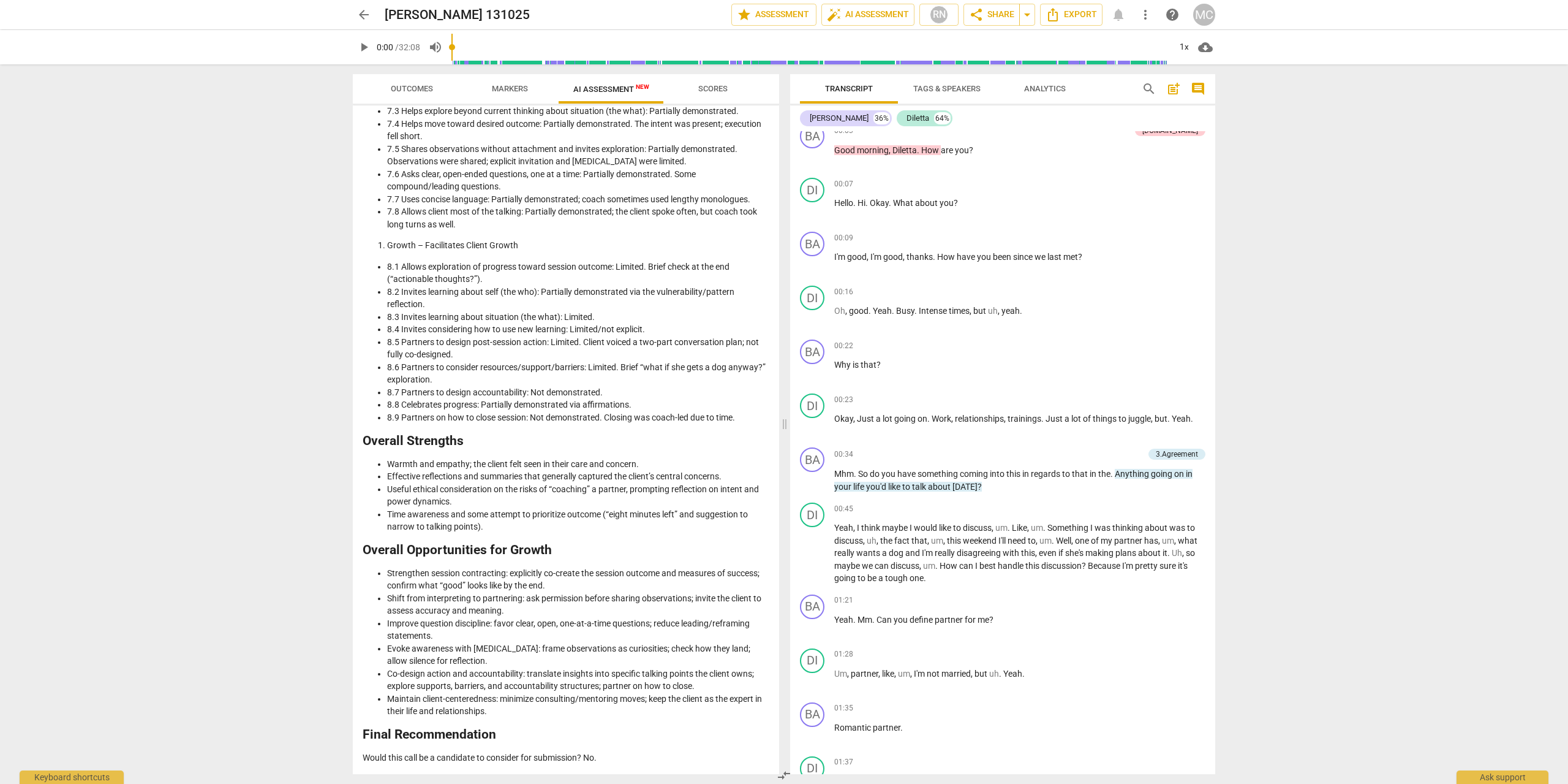
scroll to position [1585, 0]
click at [730, 87] on span "Scores" at bounding box center [712, 89] width 59 height 17
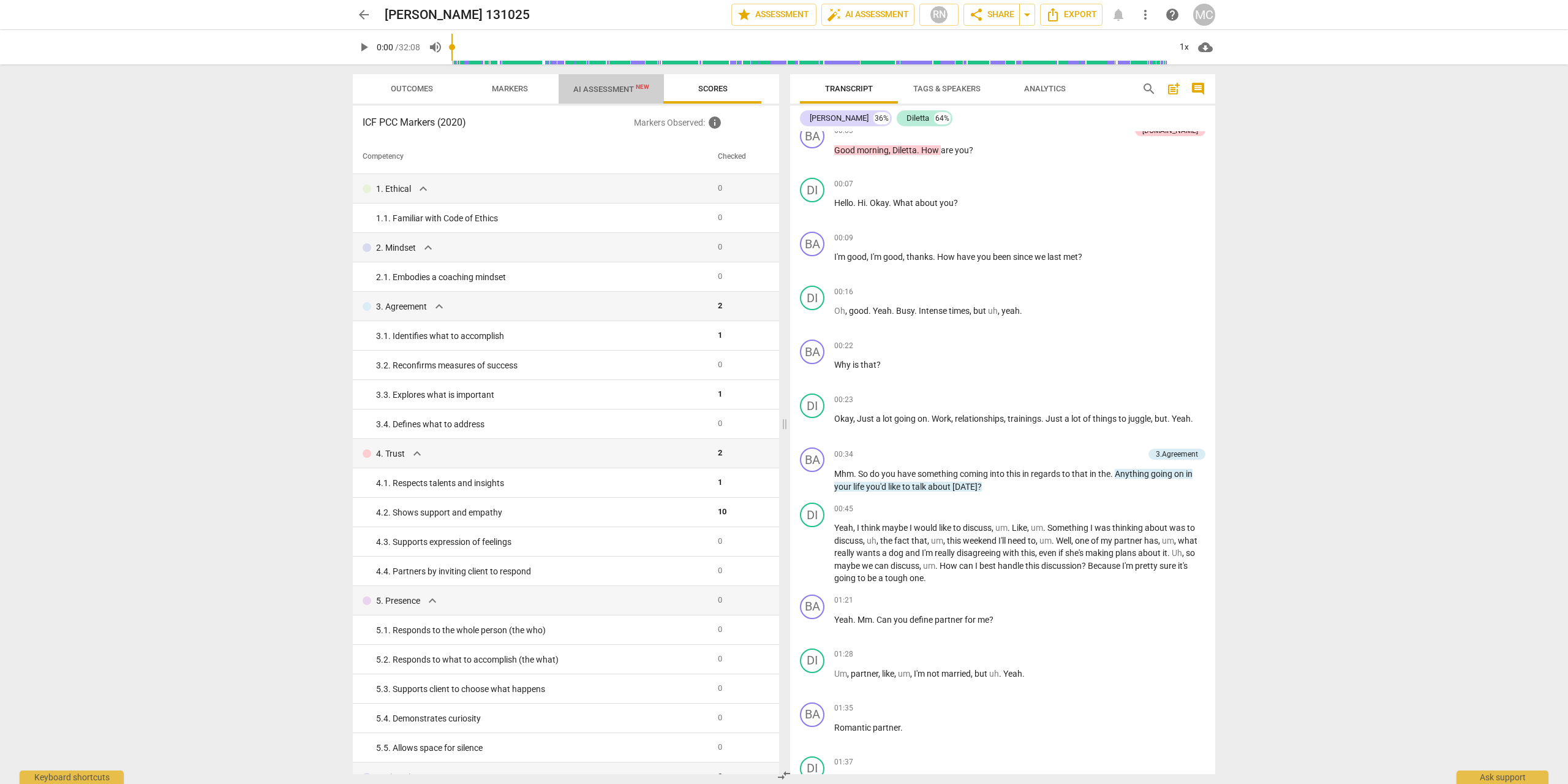
click at [601, 92] on span "AI Assessment New" at bounding box center [612, 89] width 76 height 9
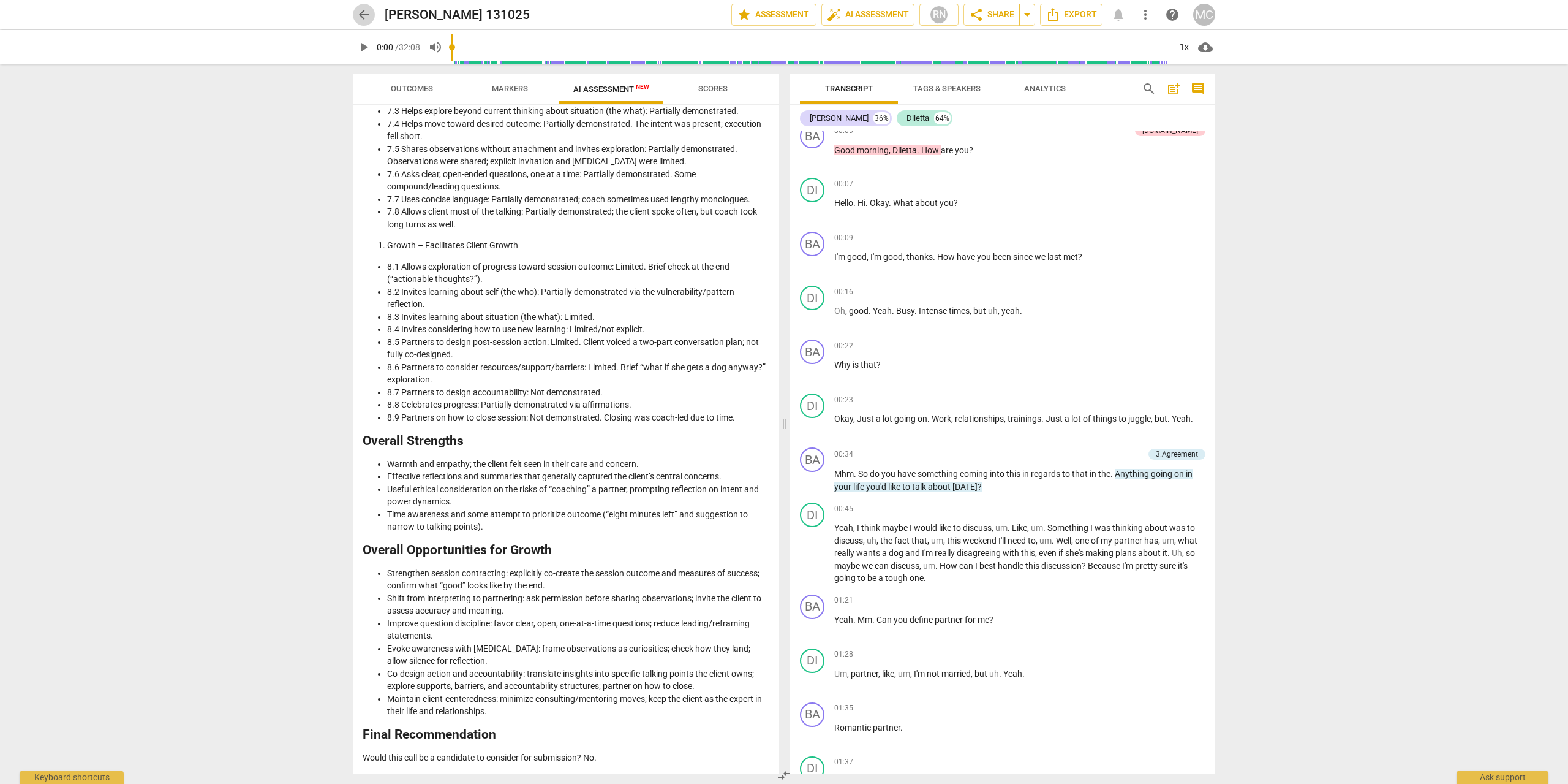
click at [361, 15] on span "arrow_back" at bounding box center [363, 15] width 15 height 15
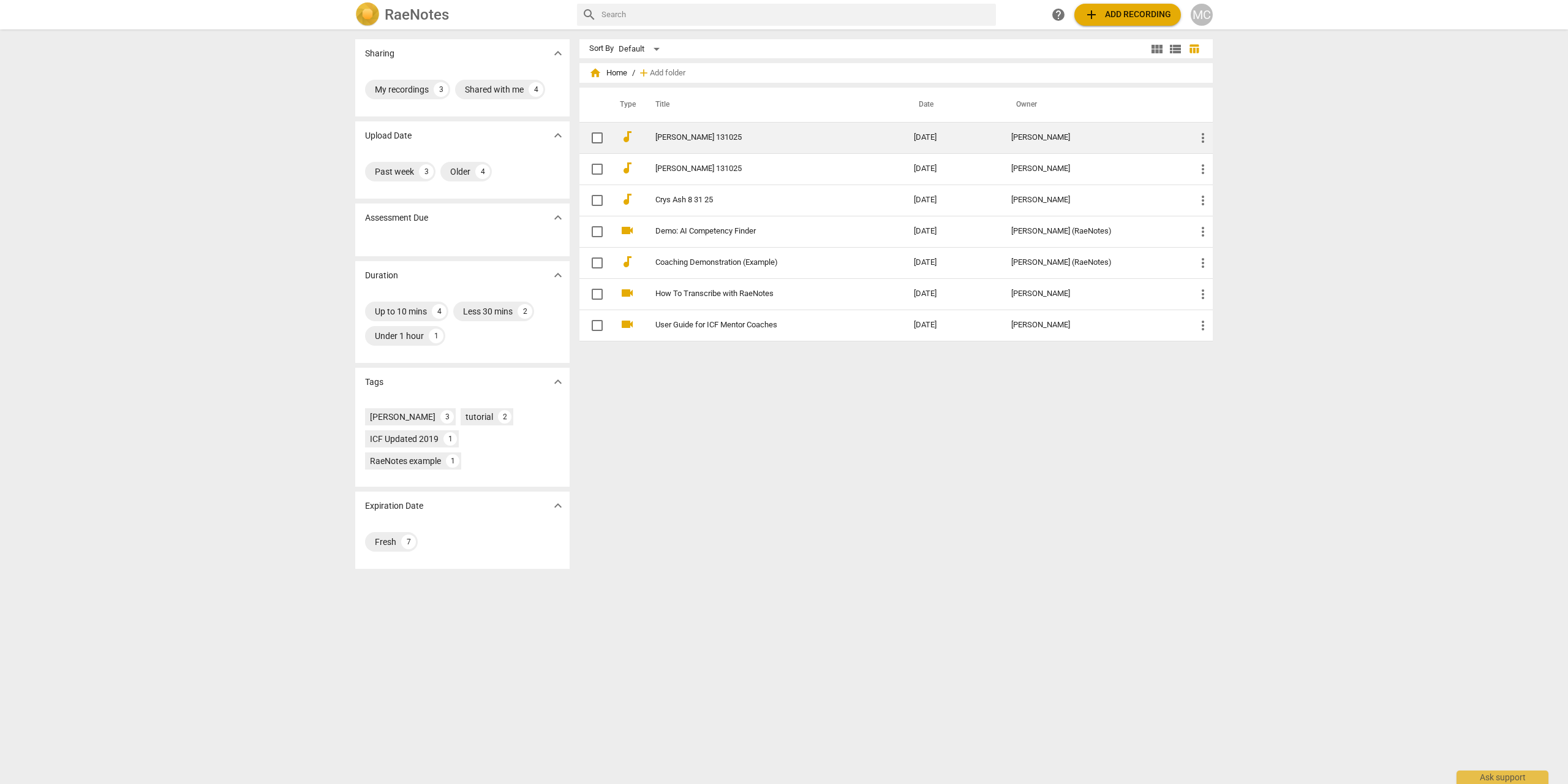
click at [818, 139] on link "[PERSON_NAME] 131025" at bounding box center [762, 138] width 215 height 9
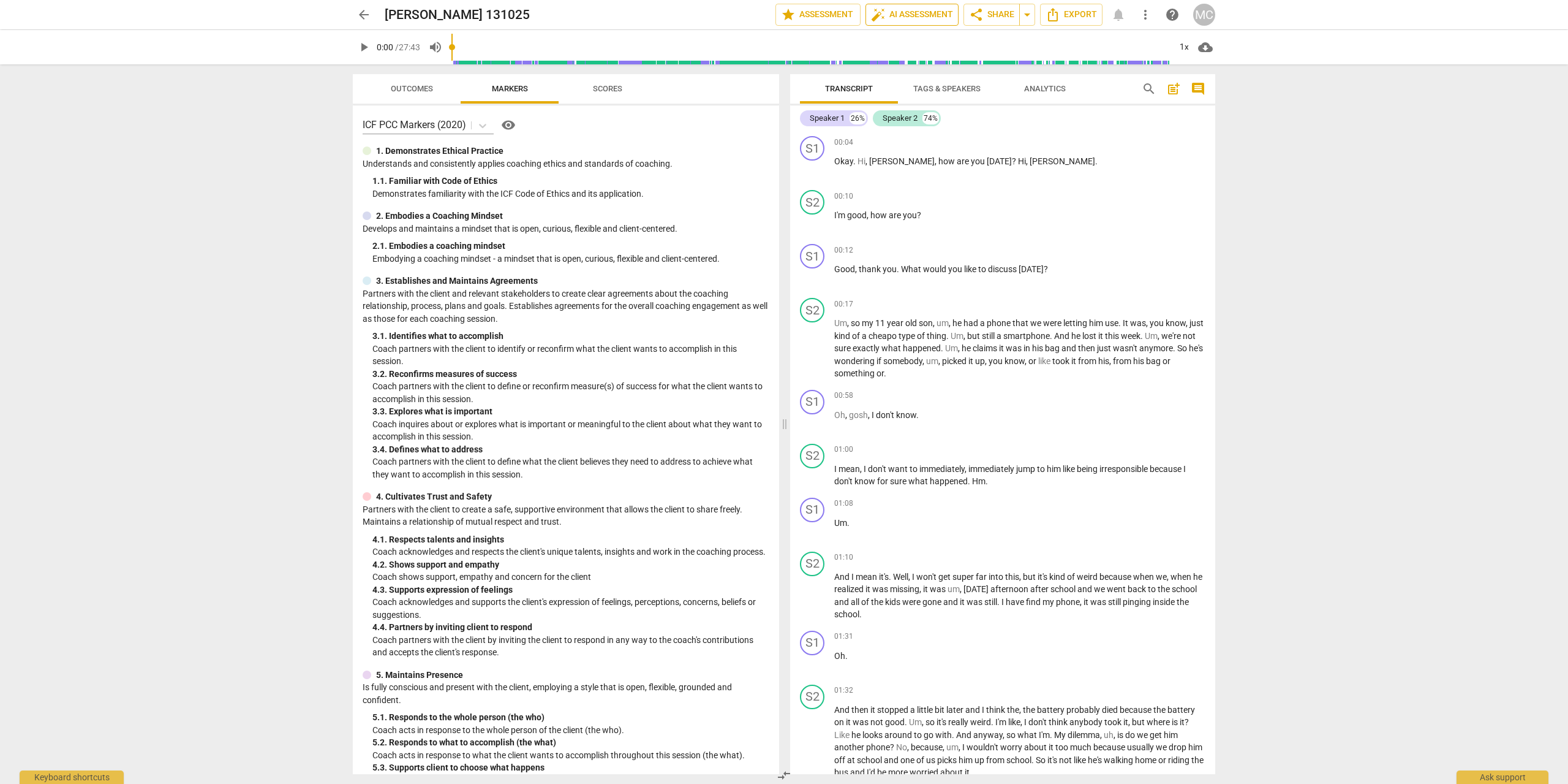
click at [918, 7] on button "auto_fix_high AI Assessment" at bounding box center [912, 15] width 93 height 22
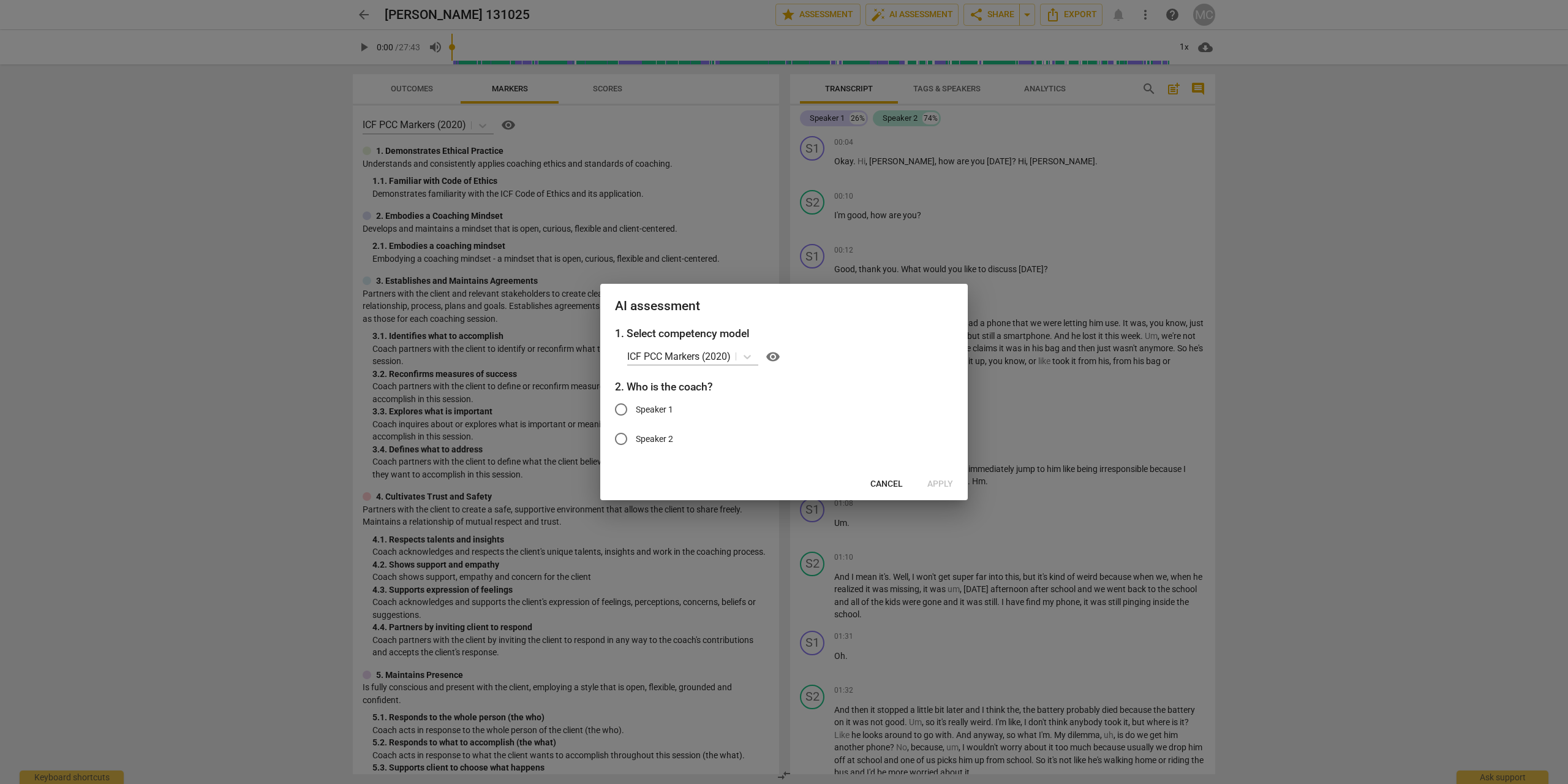
click at [647, 407] on span "Speaker 1" at bounding box center [654, 410] width 37 height 13
click at [636, 407] on input "Speaker 1" at bounding box center [621, 409] width 30 height 30
radio input "true"
click at [947, 485] on span "Apply" at bounding box center [941, 484] width 26 height 12
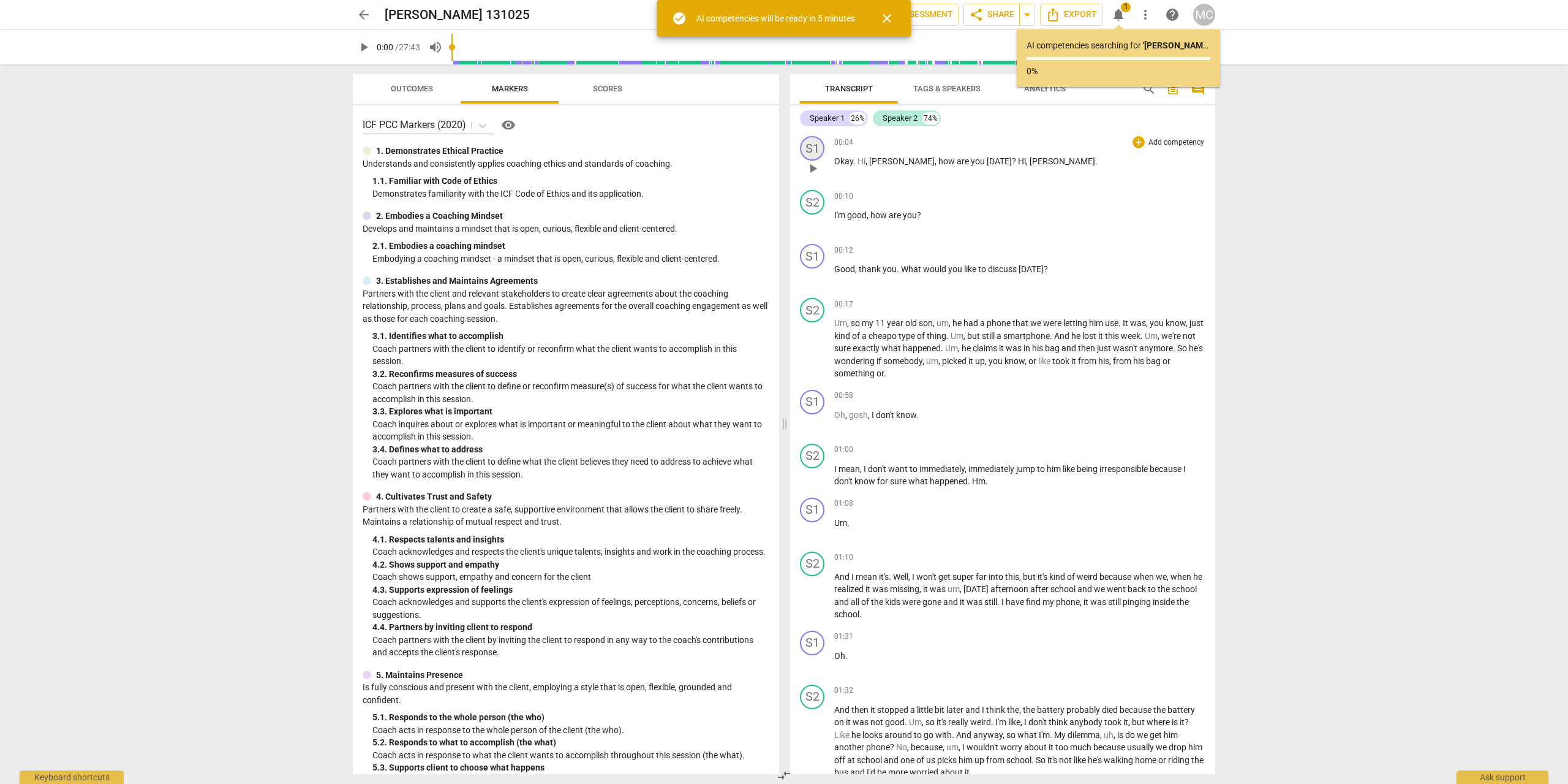
click at [818, 144] on div "S1" at bounding box center [811, 148] width 24 height 24
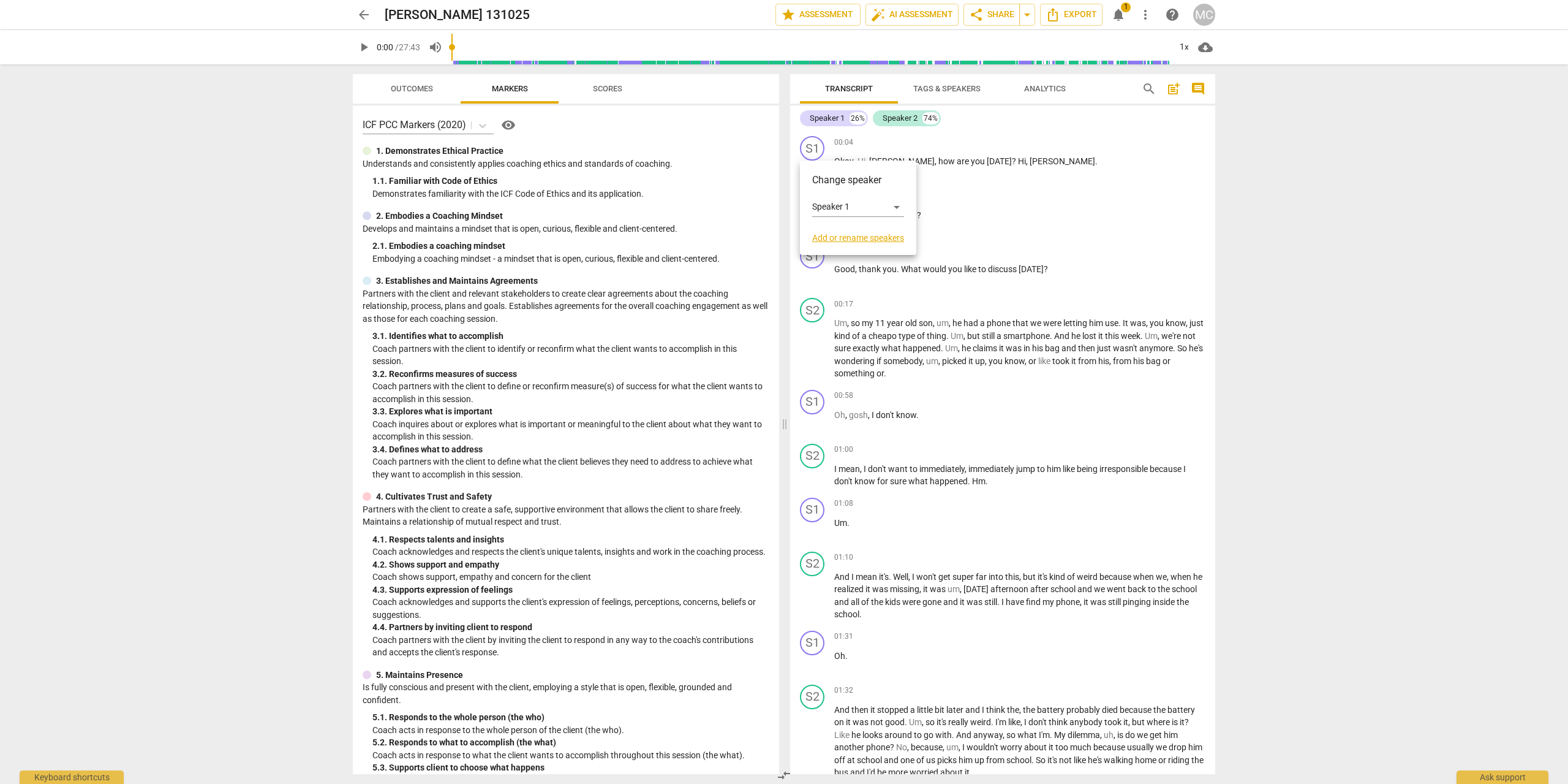
click at [843, 242] on link "Add or rename speakers" at bounding box center [858, 237] width 92 height 10
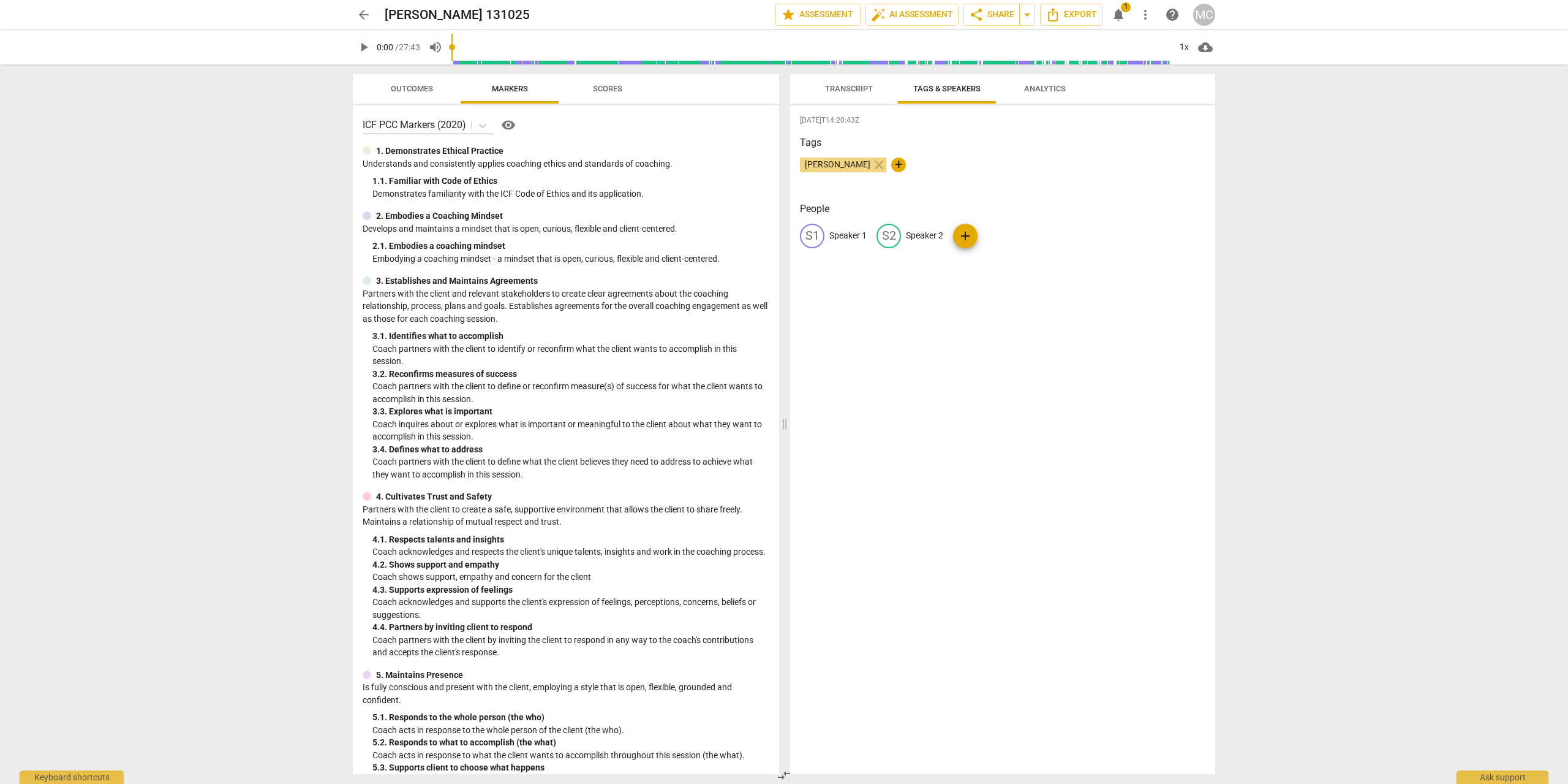
click at [837, 234] on p "Speaker 1" at bounding box center [848, 235] width 37 height 13
type input "[PERSON_NAME]"
click at [1000, 241] on p "Speaker 2" at bounding box center [1004, 235] width 37 height 13
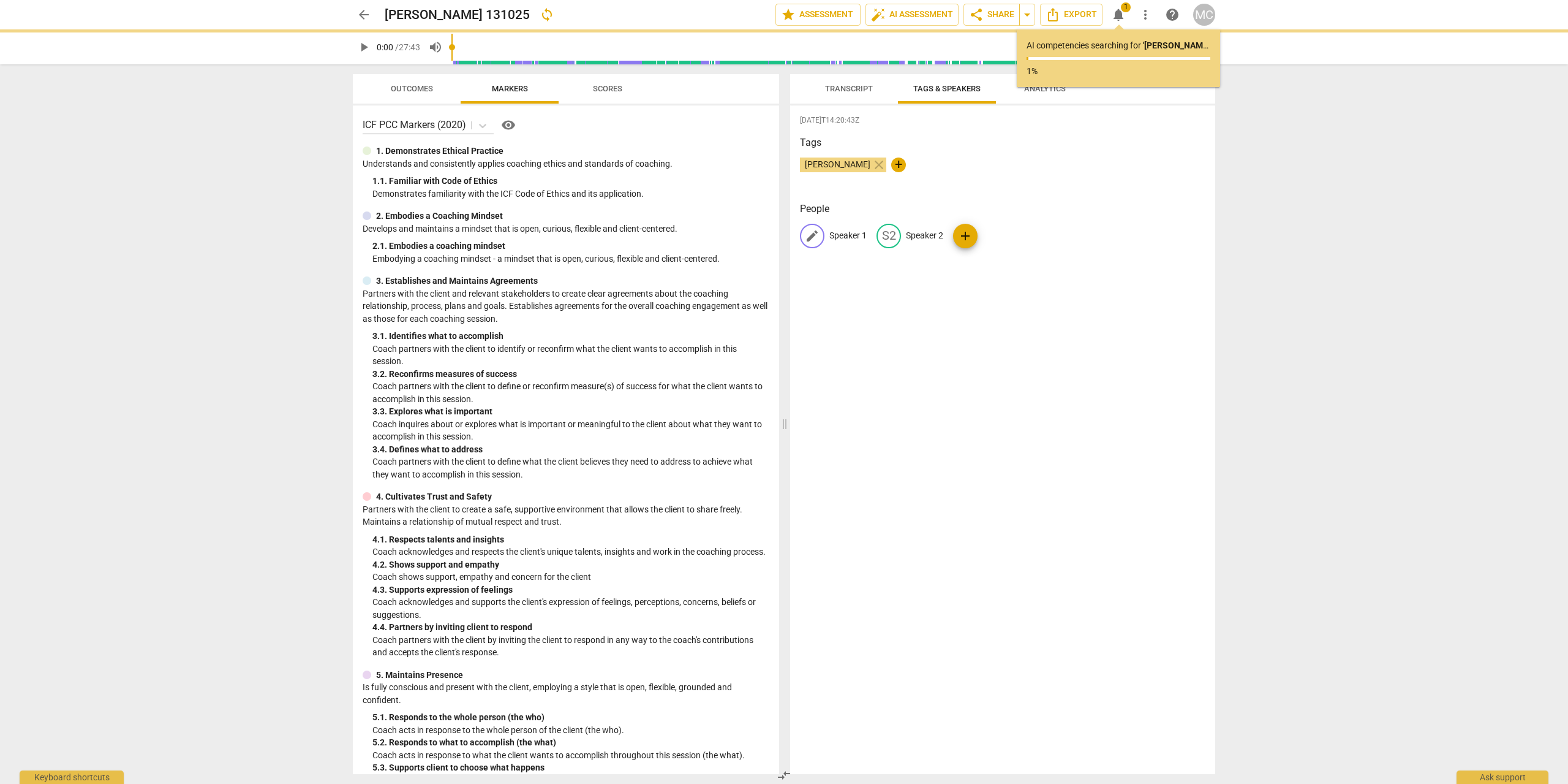
click at [839, 231] on p "Speaker 1" at bounding box center [848, 235] width 37 height 13
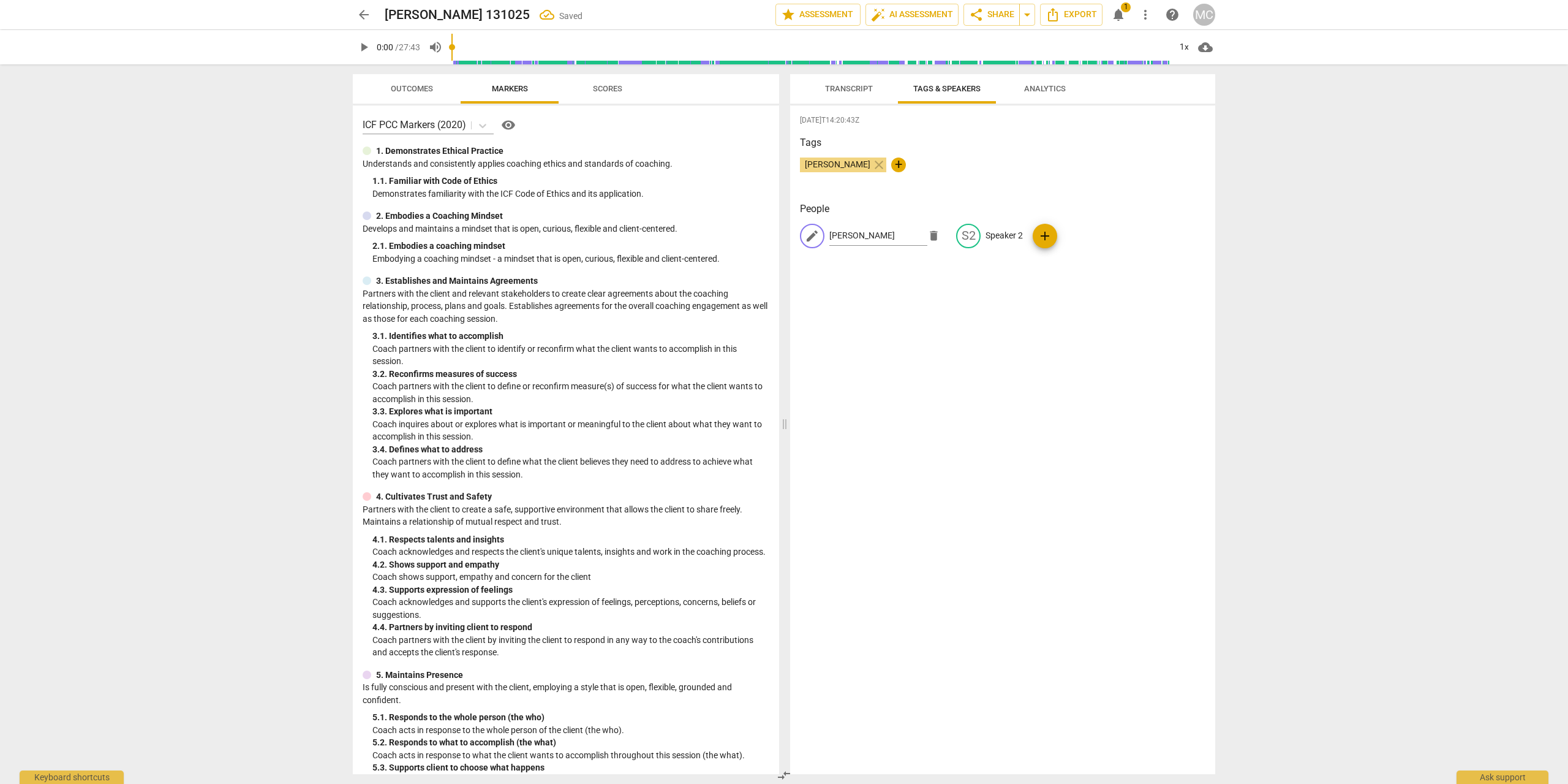
click at [886, 277] on div "[DATE]T14:20:43Z Tags [PERSON_NAME] close + People edit [PERSON_NAME] S2 Speake…" at bounding box center [1002, 439] width 425 height 669
click at [934, 237] on p "Speaker 2" at bounding box center [953, 235] width 37 height 13
type input "[PERSON_NAME]"
click at [899, 292] on div "[DATE]T14:20:43Z Tags [PERSON_NAME] close + People LA [PERSON_NAME] edit [PERSO…" at bounding box center [1002, 439] width 425 height 669
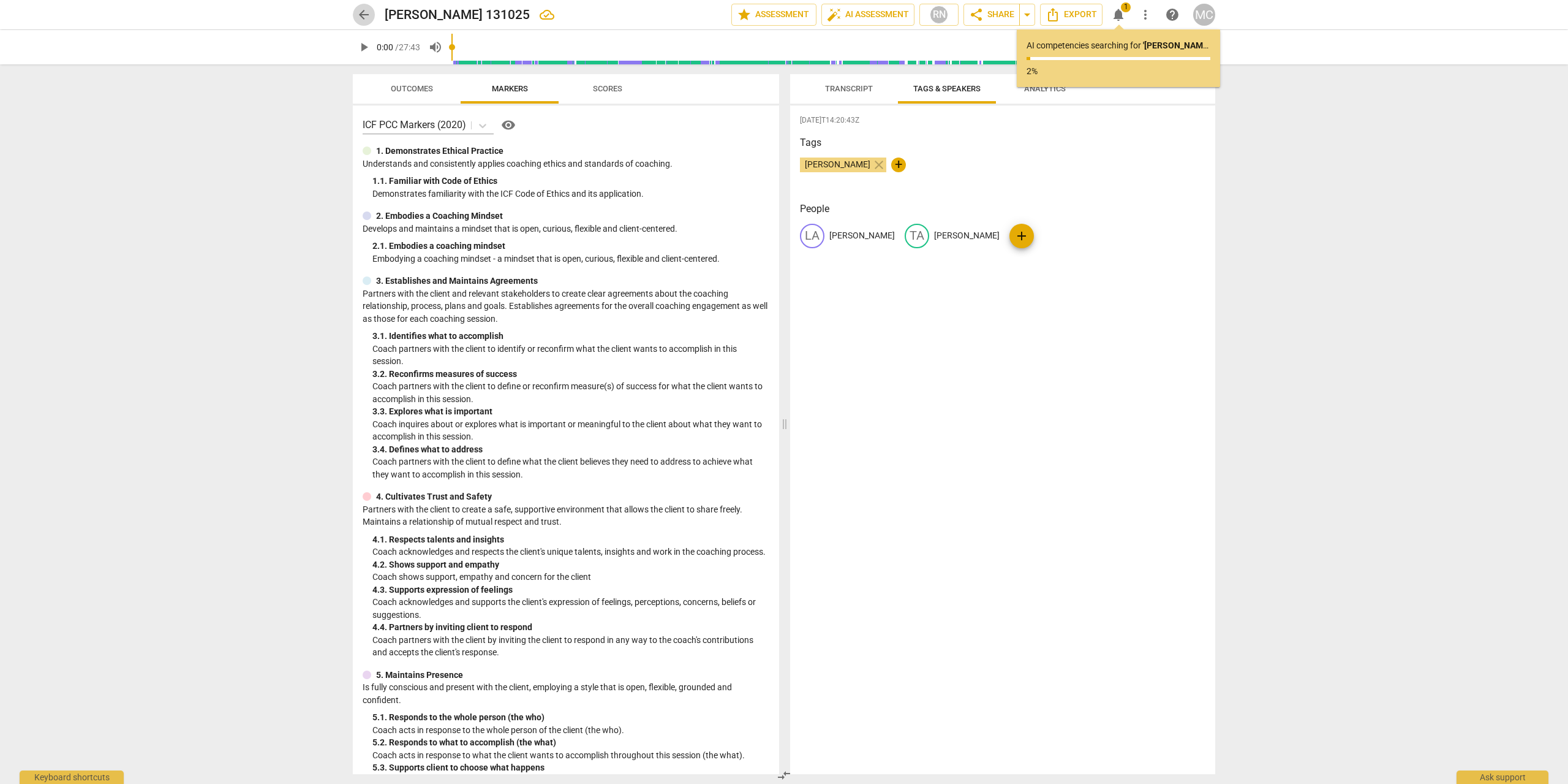
click at [370, 13] on span "arrow_back" at bounding box center [363, 15] width 15 height 15
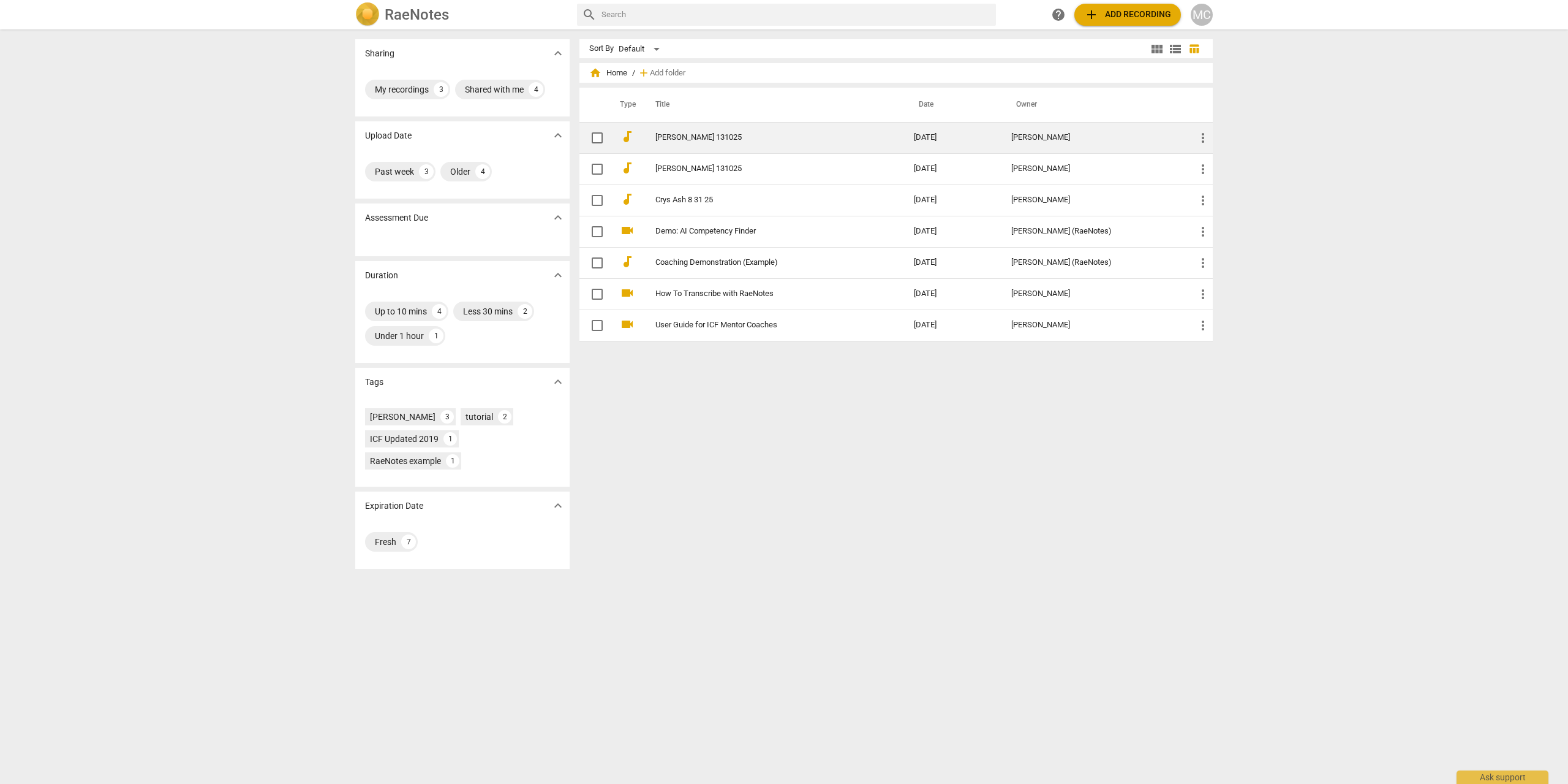
click at [903, 141] on td "[PERSON_NAME] 131025" at bounding box center [771, 138] width 263 height 32
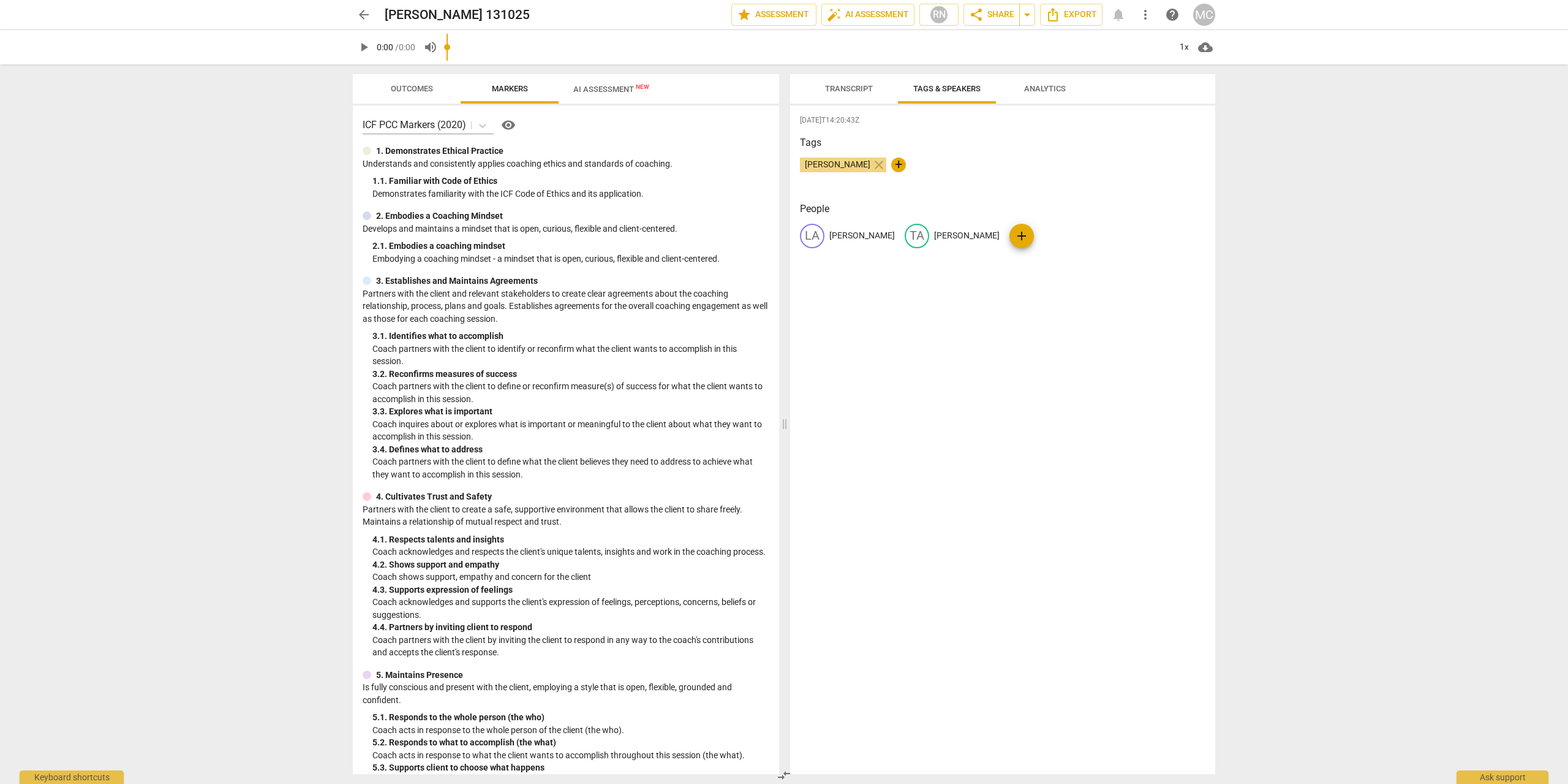
click at [586, 91] on span "AI Assessment New" at bounding box center [612, 89] width 76 height 9
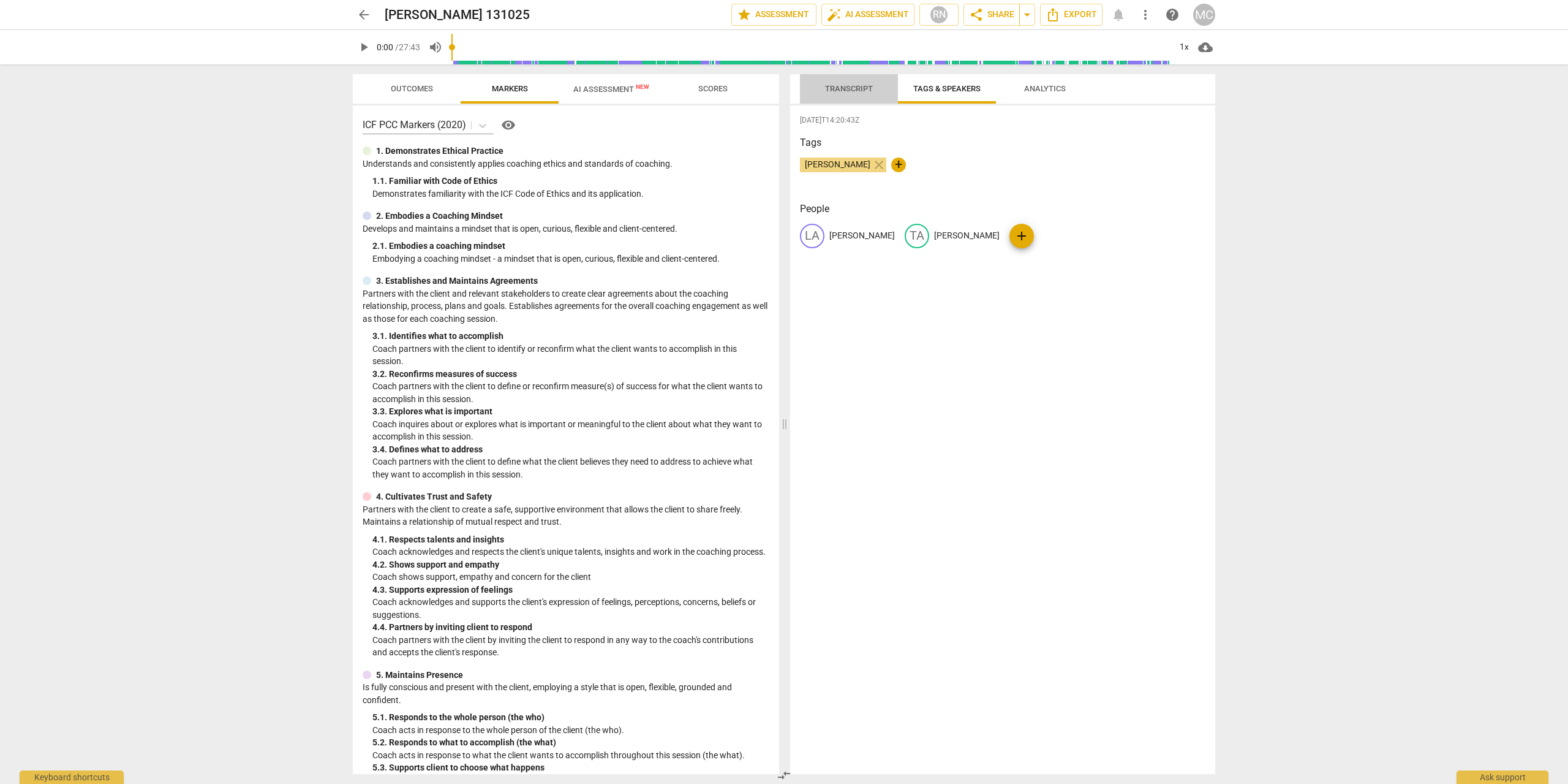
click at [855, 84] on span "Transcript" at bounding box center [848, 88] width 47 height 9
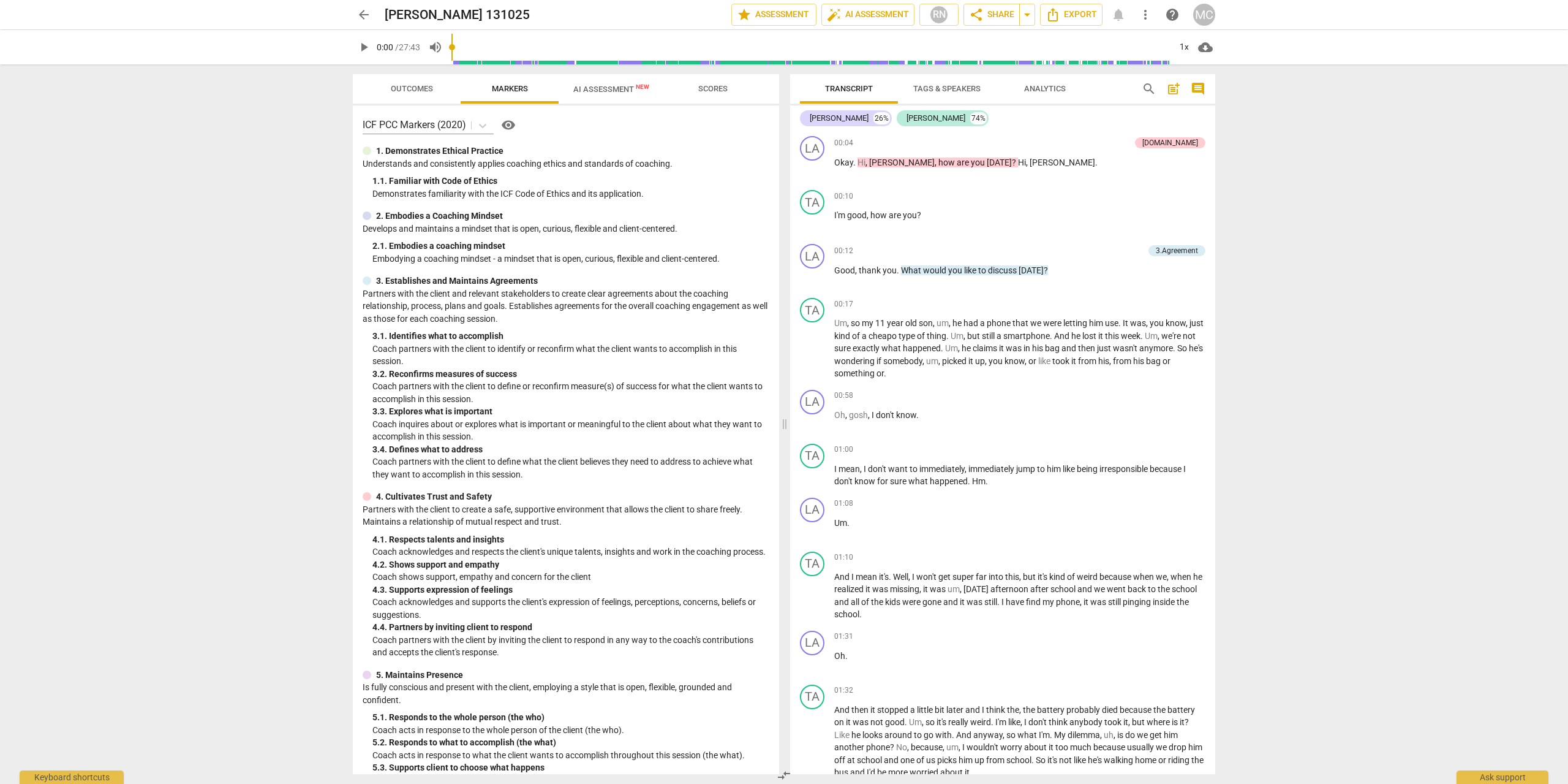
click at [598, 94] on span "AI Assessment New" at bounding box center [612, 89] width 76 height 9
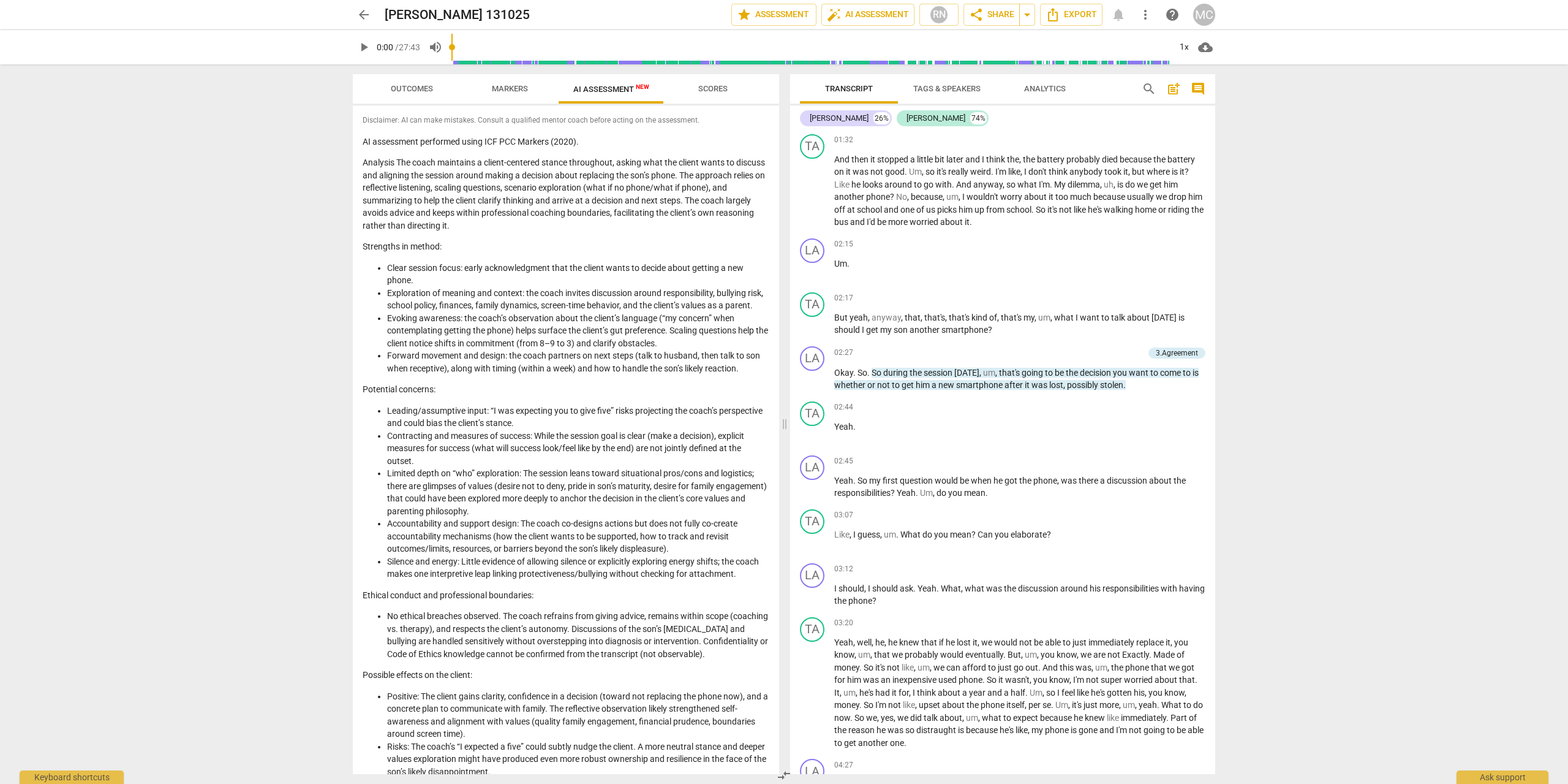
scroll to position [551, 0]
click at [813, 485] on span "play_arrow" at bounding box center [812, 488] width 15 height 15
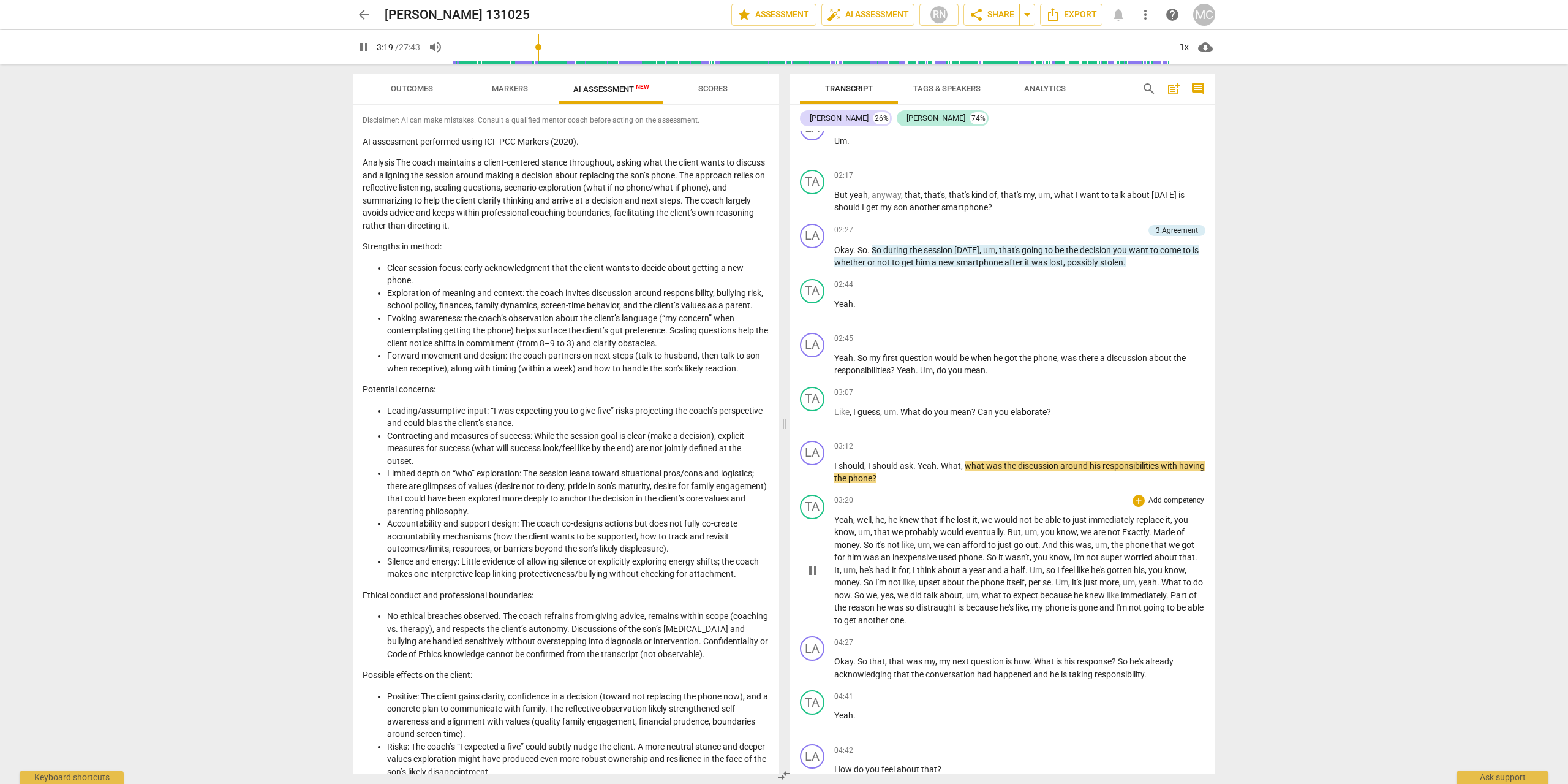
scroll to position [672, 0]
click at [367, 45] on span "pause" at bounding box center [363, 47] width 15 height 15
type input "205"
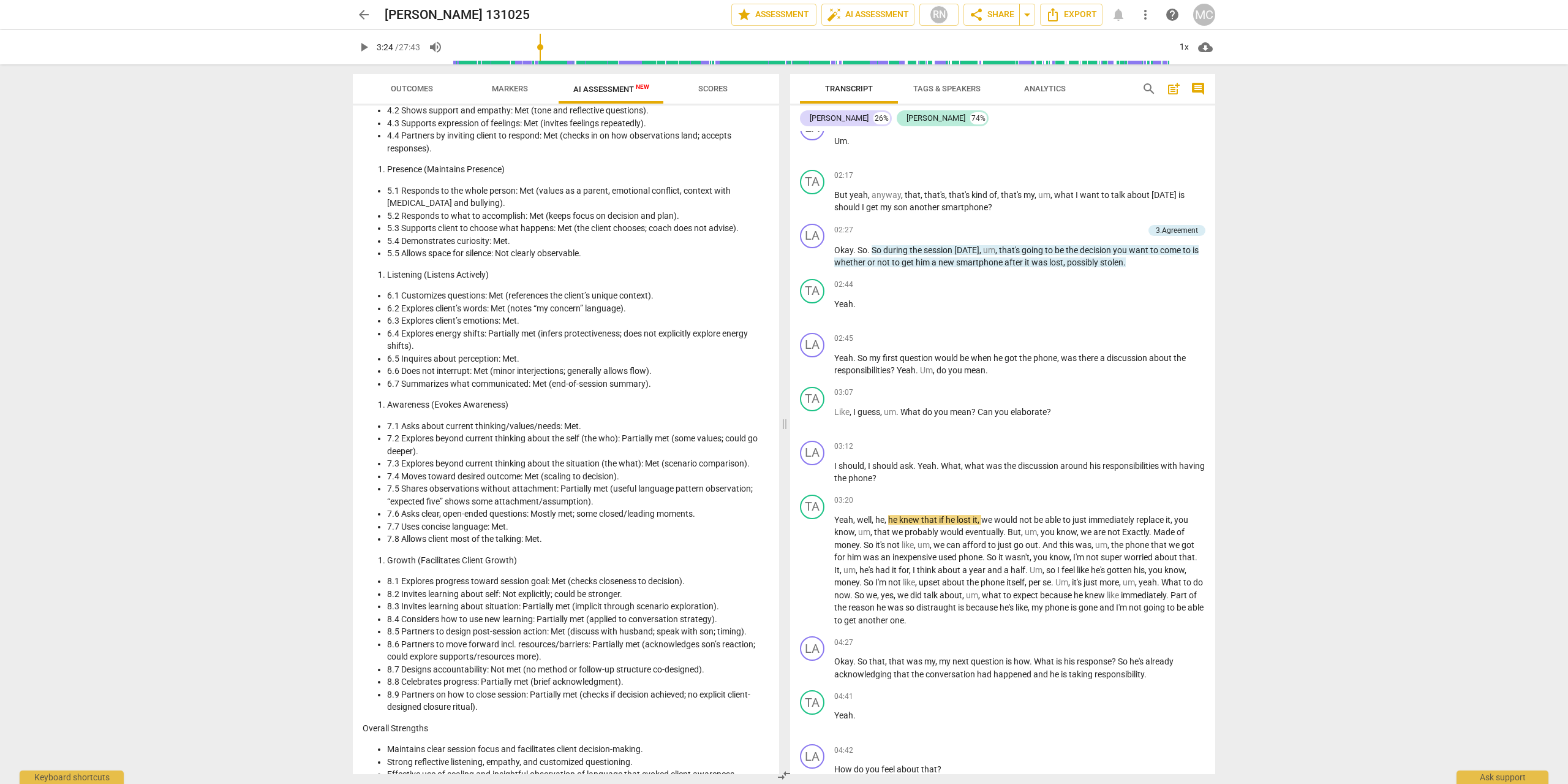
scroll to position [951, 0]
click at [504, 92] on span "Markers" at bounding box center [509, 88] width 36 height 9
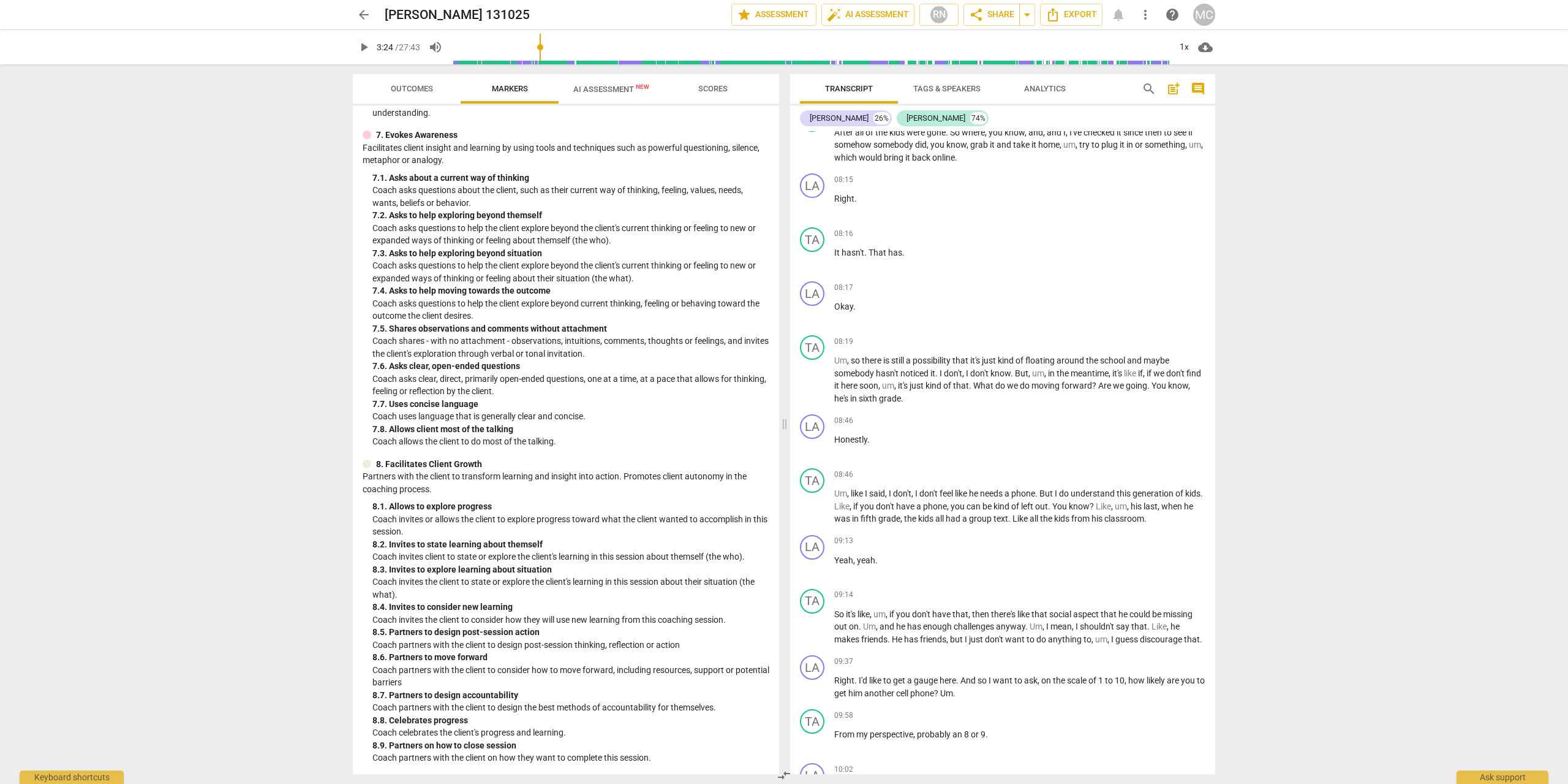
scroll to position [1959, 0]
click at [942, 86] on span "Tags & Speakers" at bounding box center [946, 88] width 67 height 9
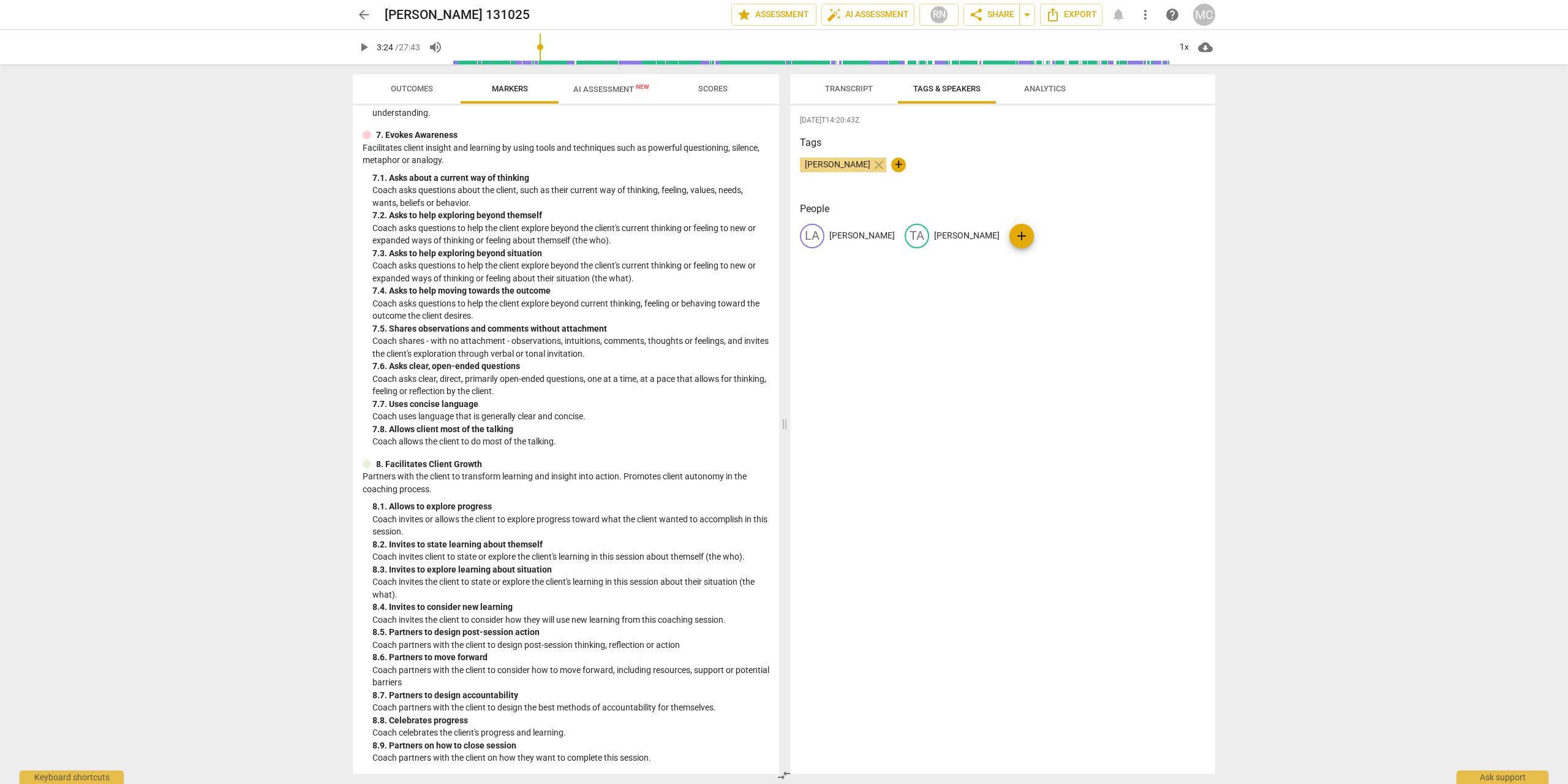
click at [841, 90] on span "Transcript" at bounding box center [848, 88] width 47 height 9
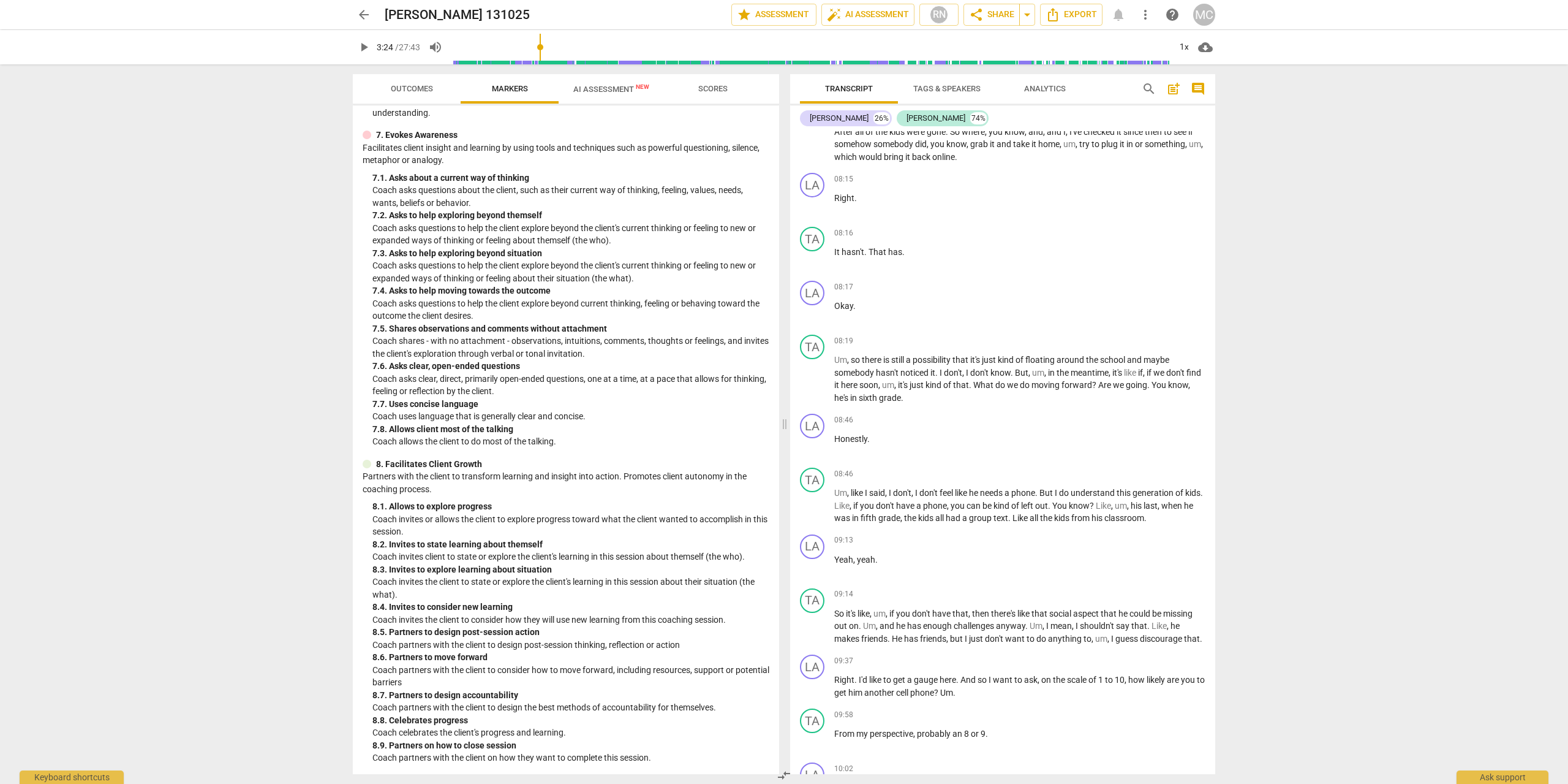
click at [1044, 92] on span "Analytics" at bounding box center [1045, 88] width 42 height 9
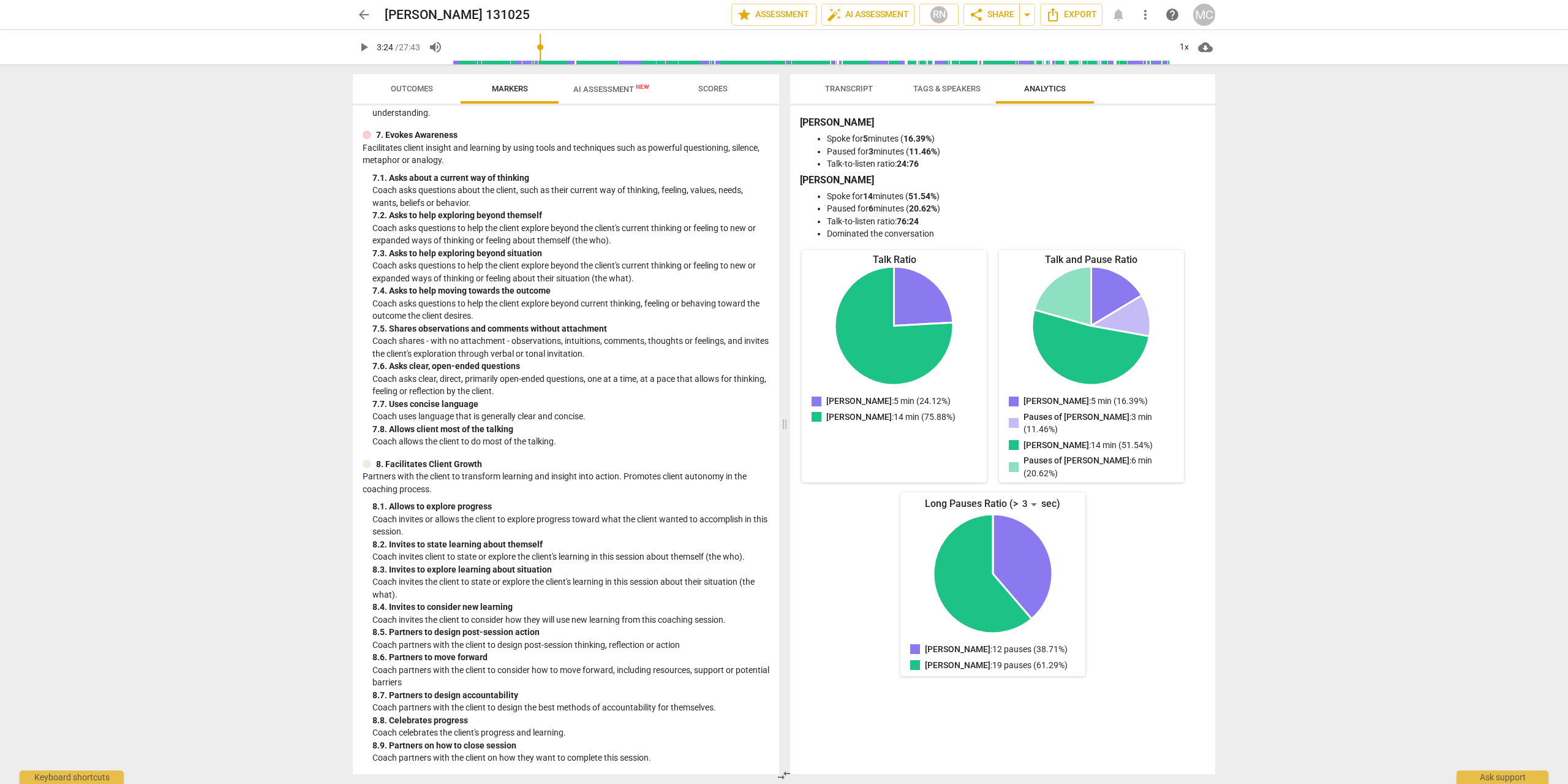
click at [826, 86] on span "Transcript" at bounding box center [848, 88] width 47 height 9
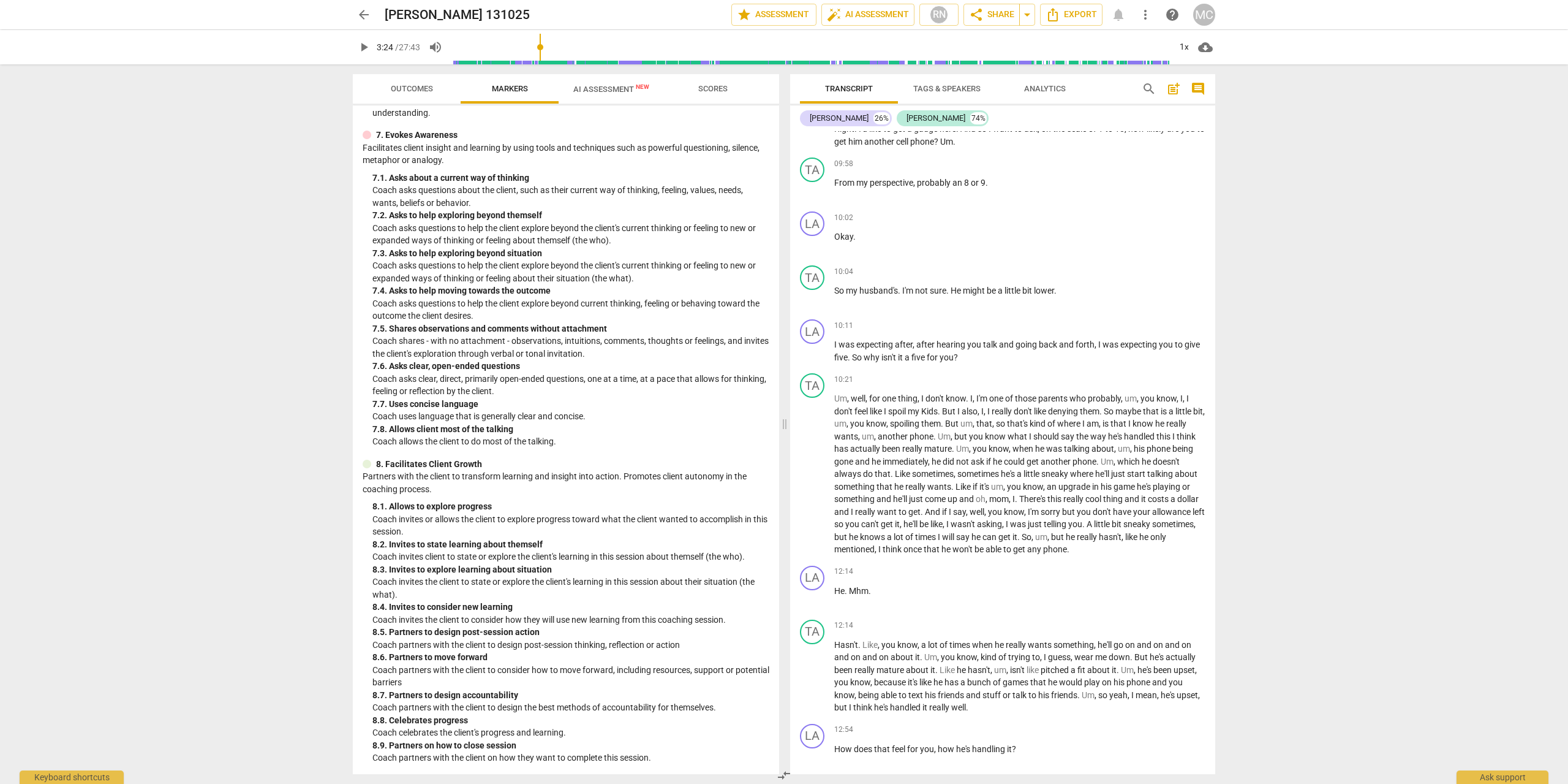
scroll to position [2510, 0]
click at [539, 475] on p "Partners with the client to transform learning and insight into action. Promote…" at bounding box center [565, 482] width 406 height 25
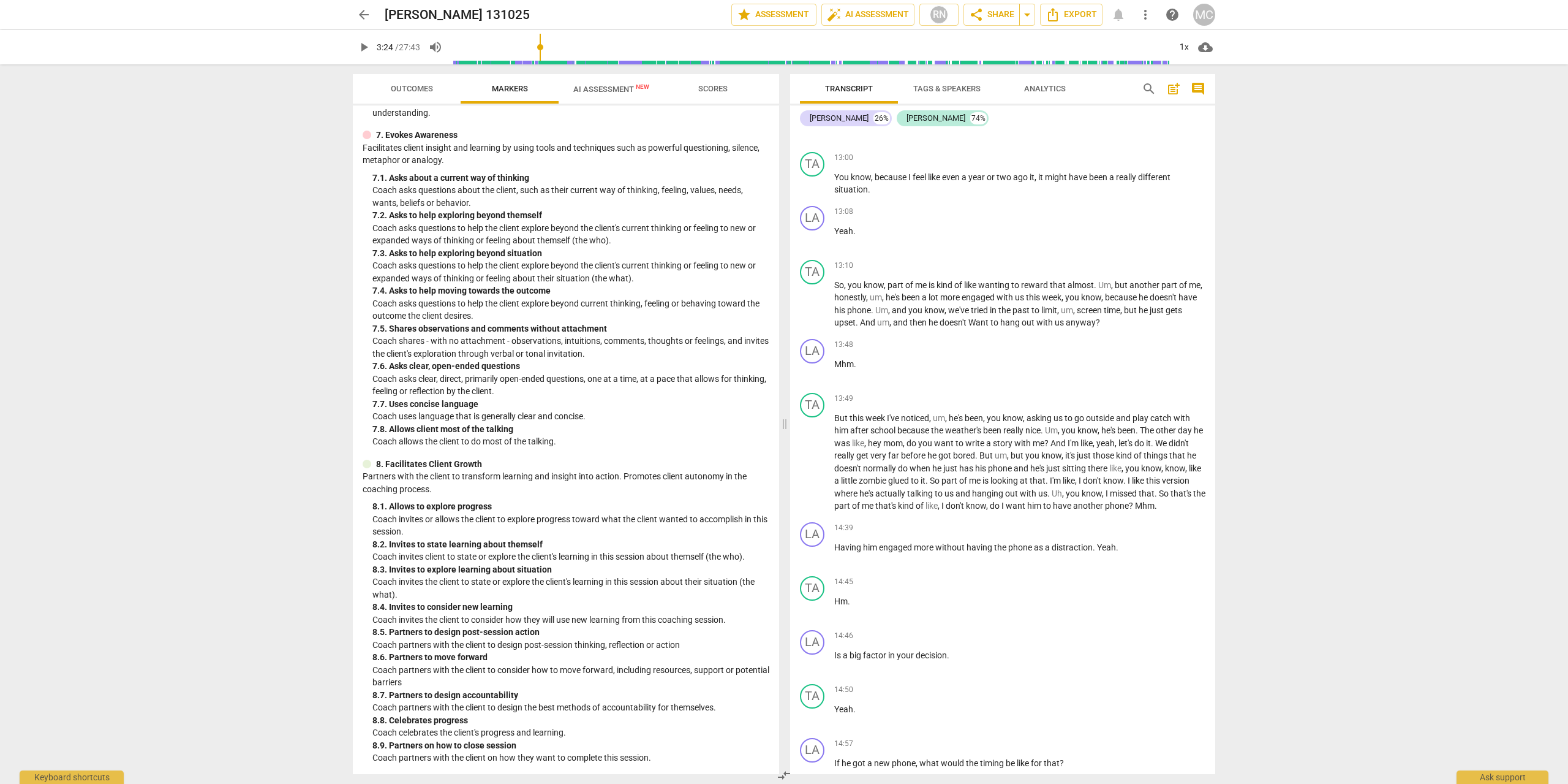
scroll to position [3246, 0]
click at [705, 92] on span "Scores" at bounding box center [713, 88] width 30 height 9
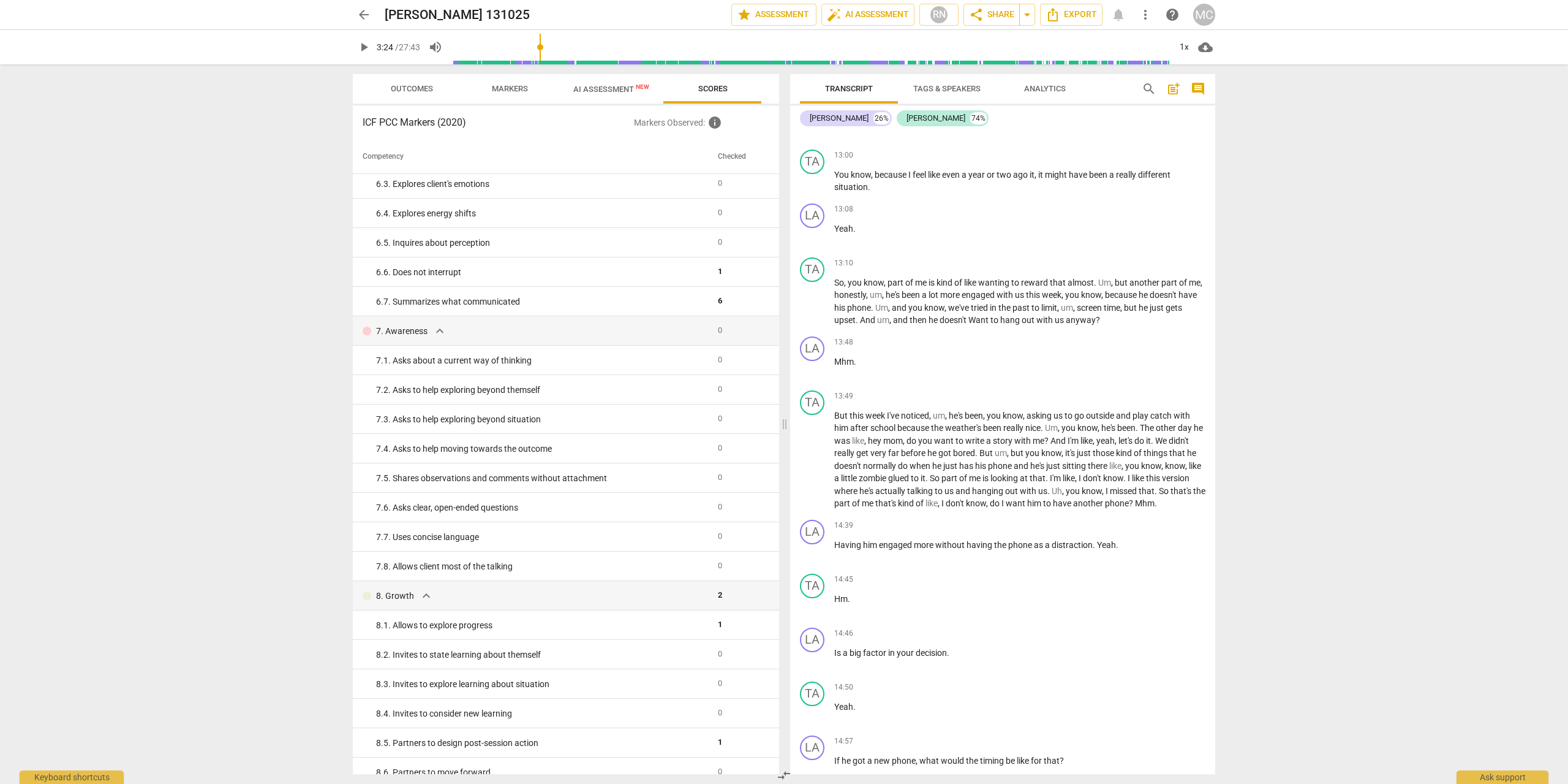
scroll to position [782, 0]
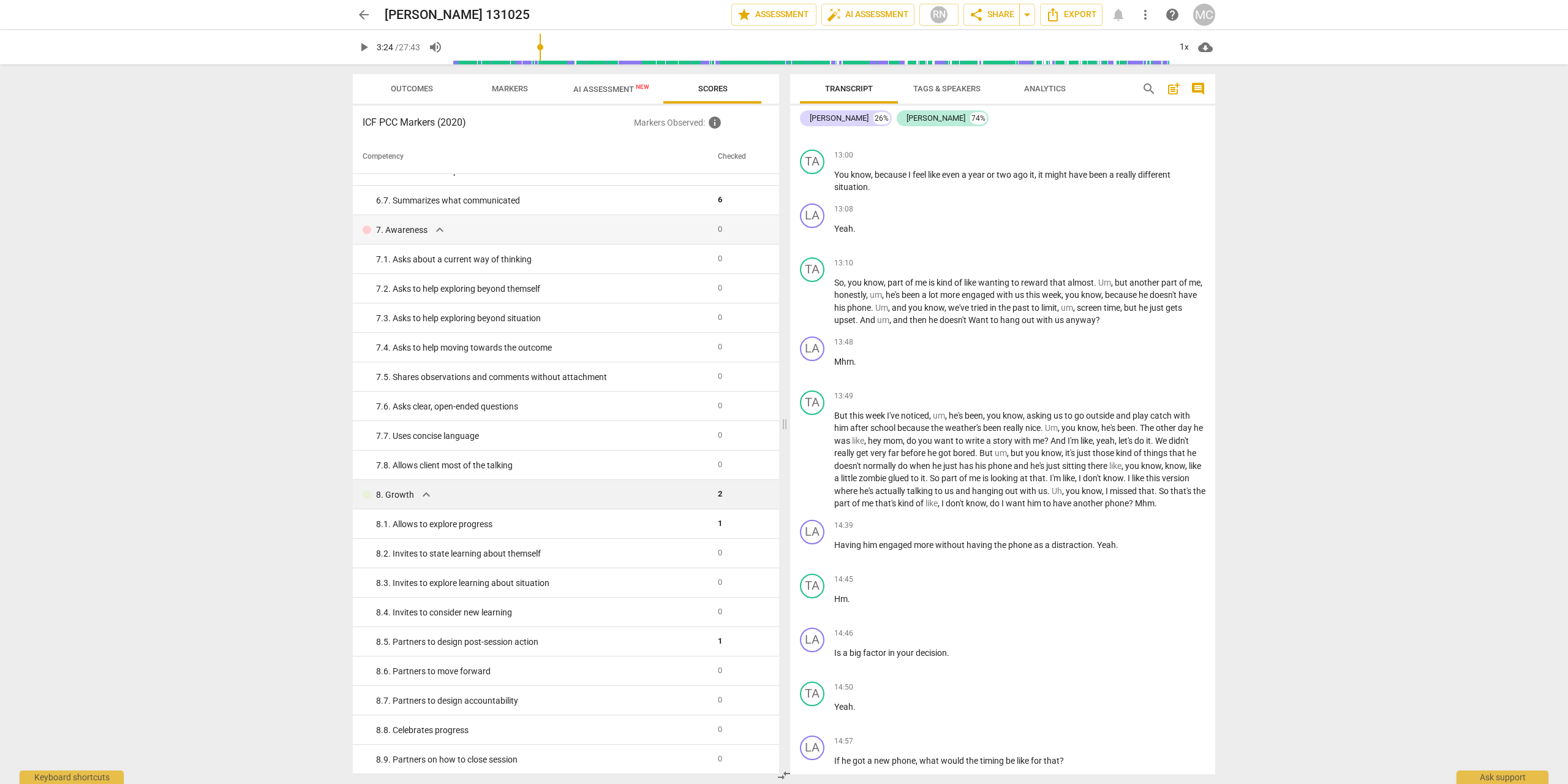
click at [713, 496] on td "2" at bounding box center [739, 495] width 53 height 30
click at [713, 526] on td "1" at bounding box center [739, 525] width 53 height 30
click at [703, 657] on td "8. 6. Partners to move forward" at bounding box center [533, 671] width 360 height 30
click at [701, 644] on div "8. 5. Partners to design post-session action" at bounding box center [542, 642] width 332 height 13
click at [521, 86] on span "Markers" at bounding box center [509, 88] width 36 height 9
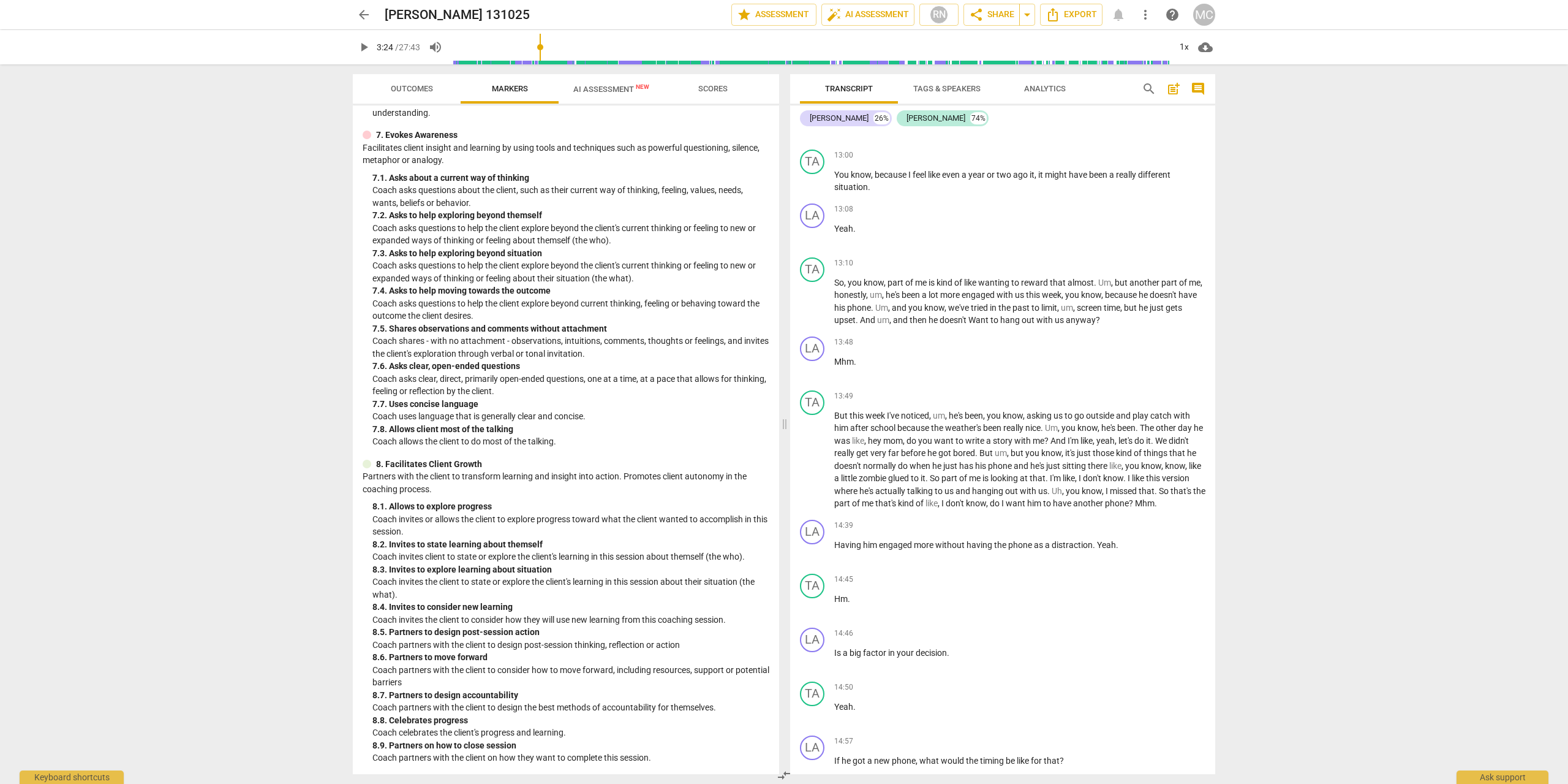
scroll to position [995, 0]
click at [422, 458] on p "8. Facilitates Client Growth" at bounding box center [429, 464] width 106 height 13
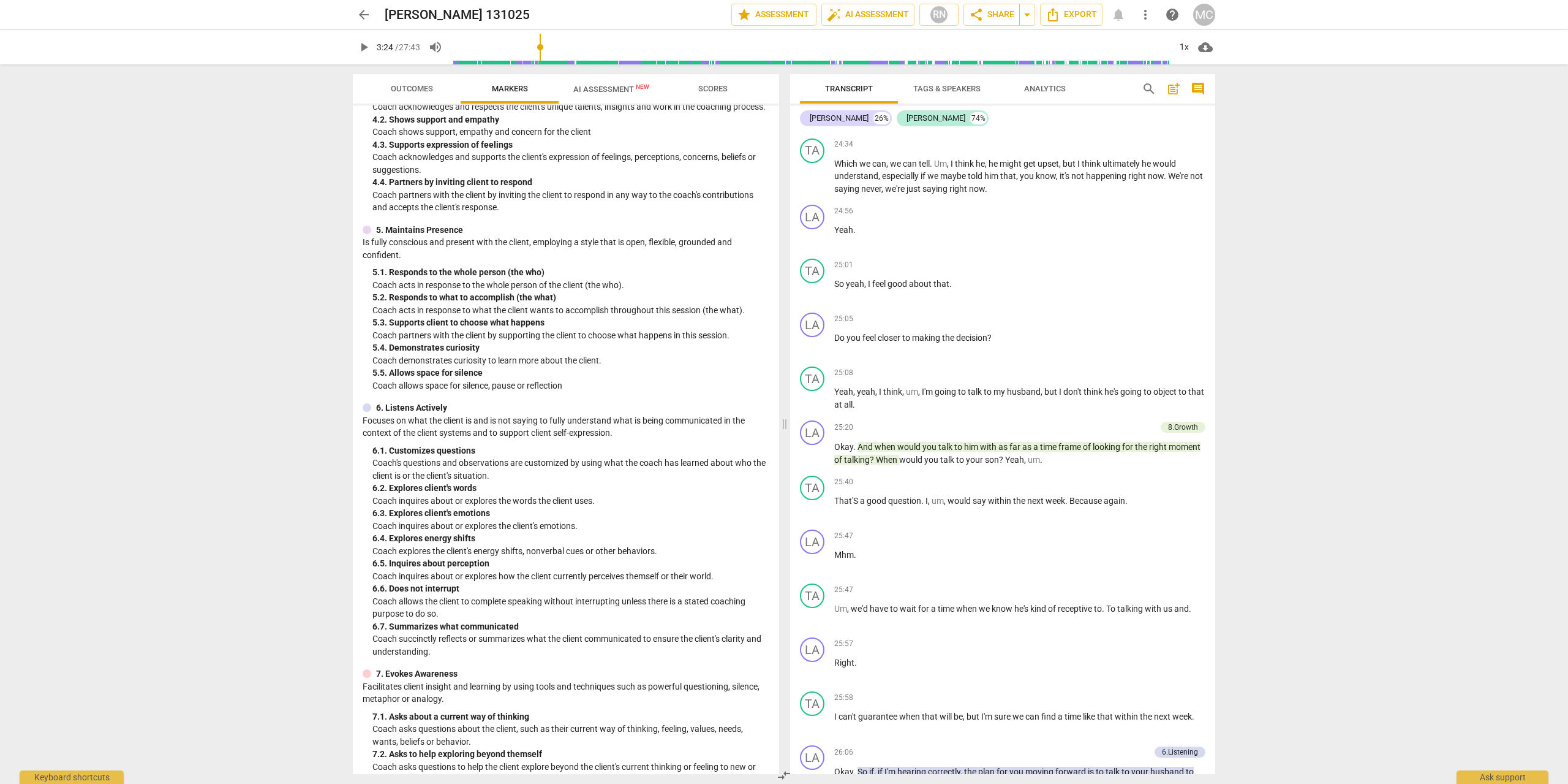
scroll to position [445, 0]
click at [365, 13] on span "arrow_back" at bounding box center [363, 15] width 15 height 15
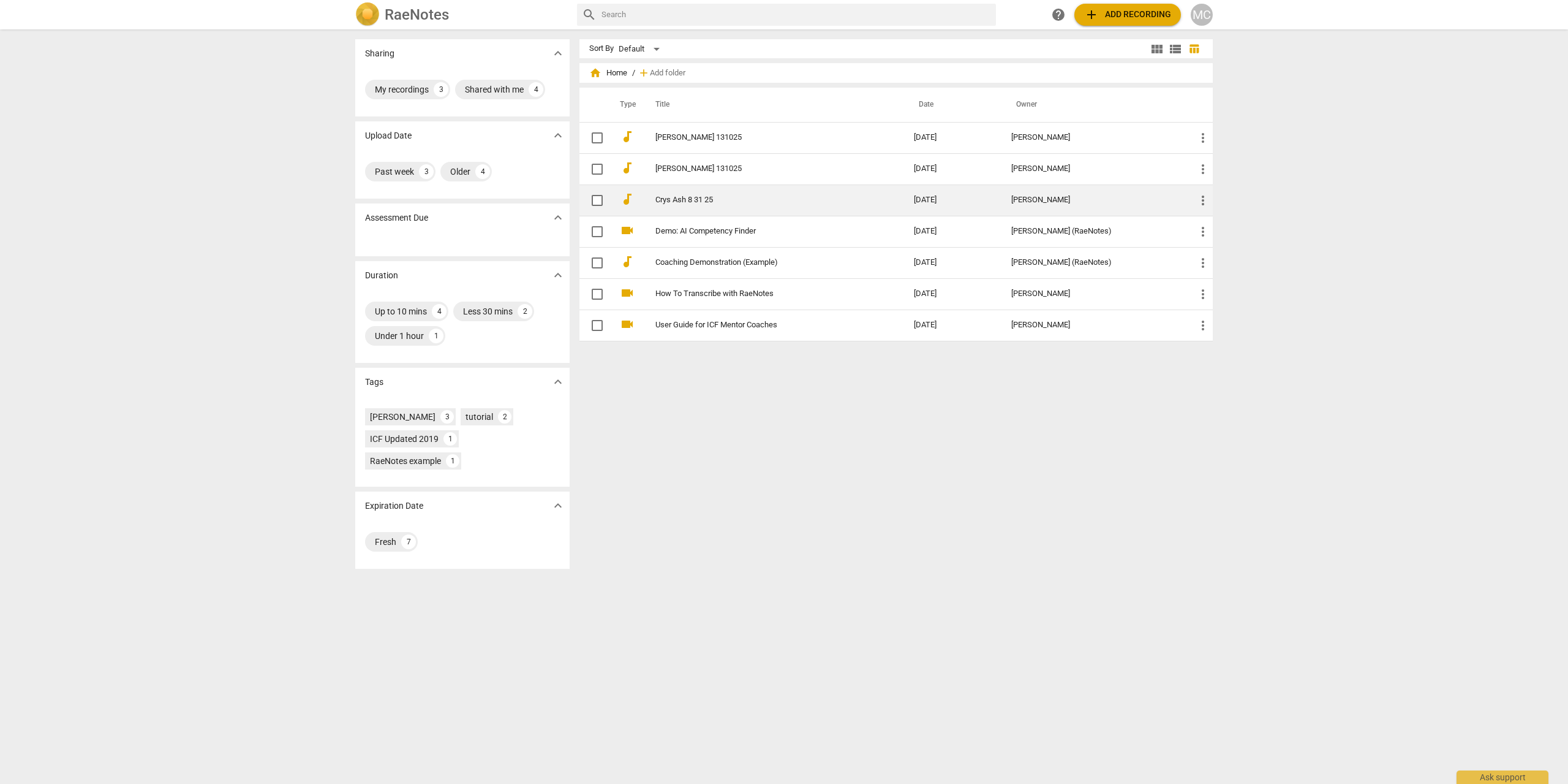
click at [697, 200] on link "Crys Ash 8 31 25" at bounding box center [762, 200] width 215 height 9
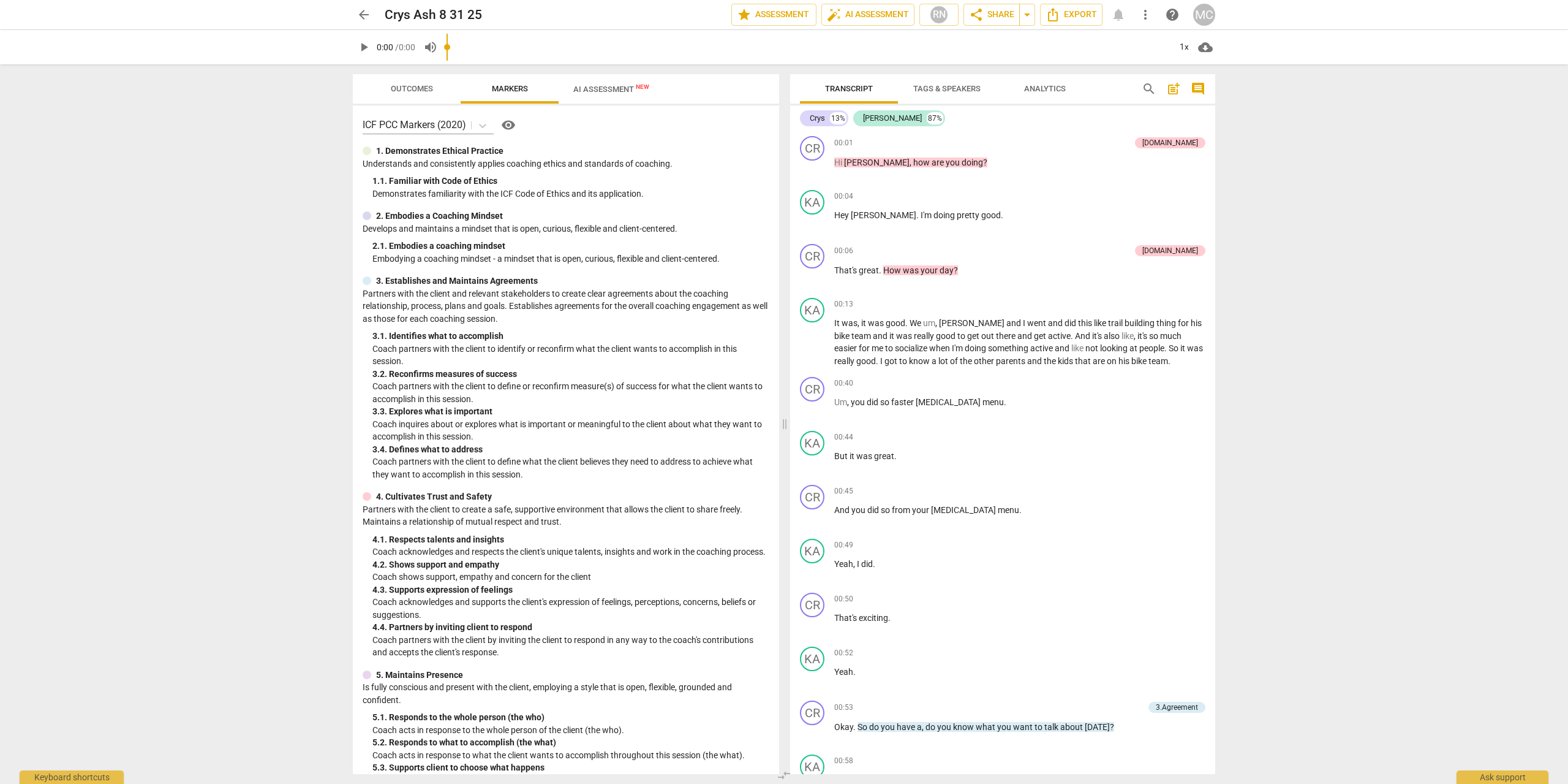
click at [618, 56] on input "range" at bounding box center [808, 47] width 723 height 39
